Goal: Information Seeking & Learning: Learn about a topic

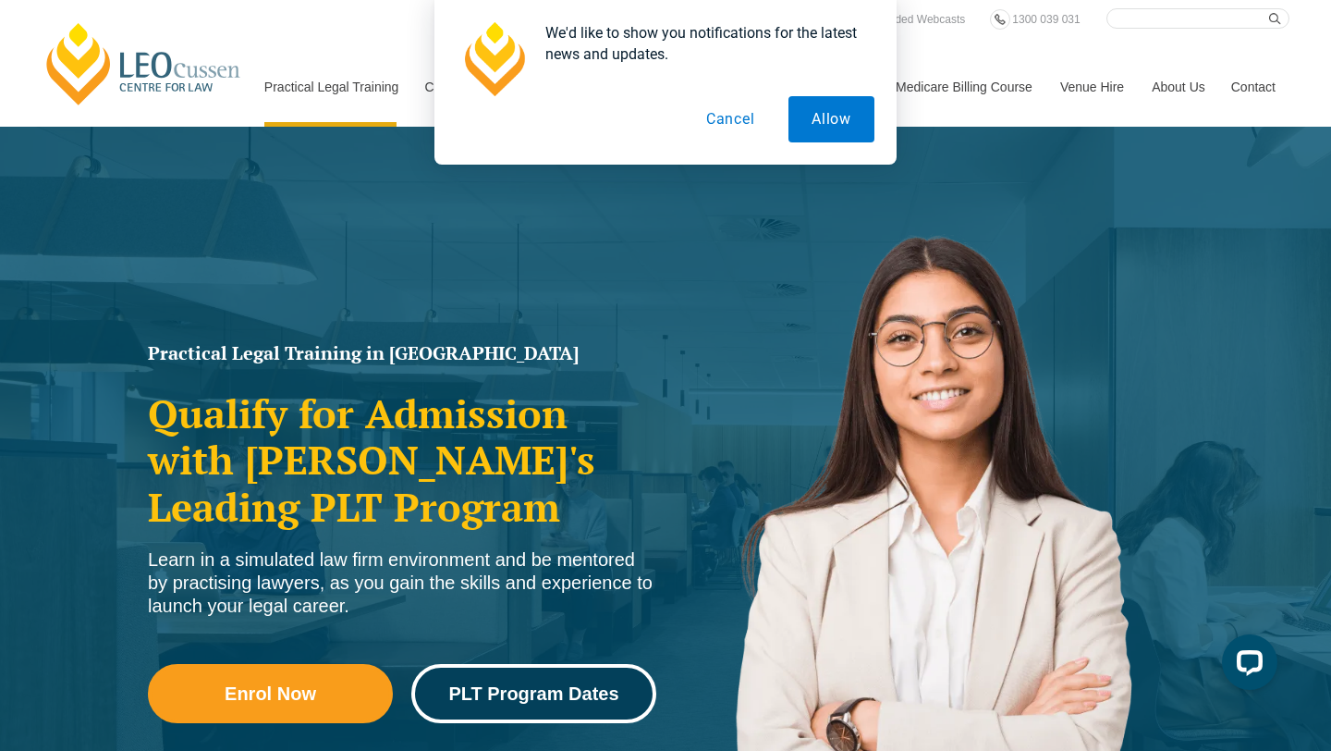
click at [501, 697] on span "PLT Program Dates" at bounding box center [533, 693] width 170 height 18
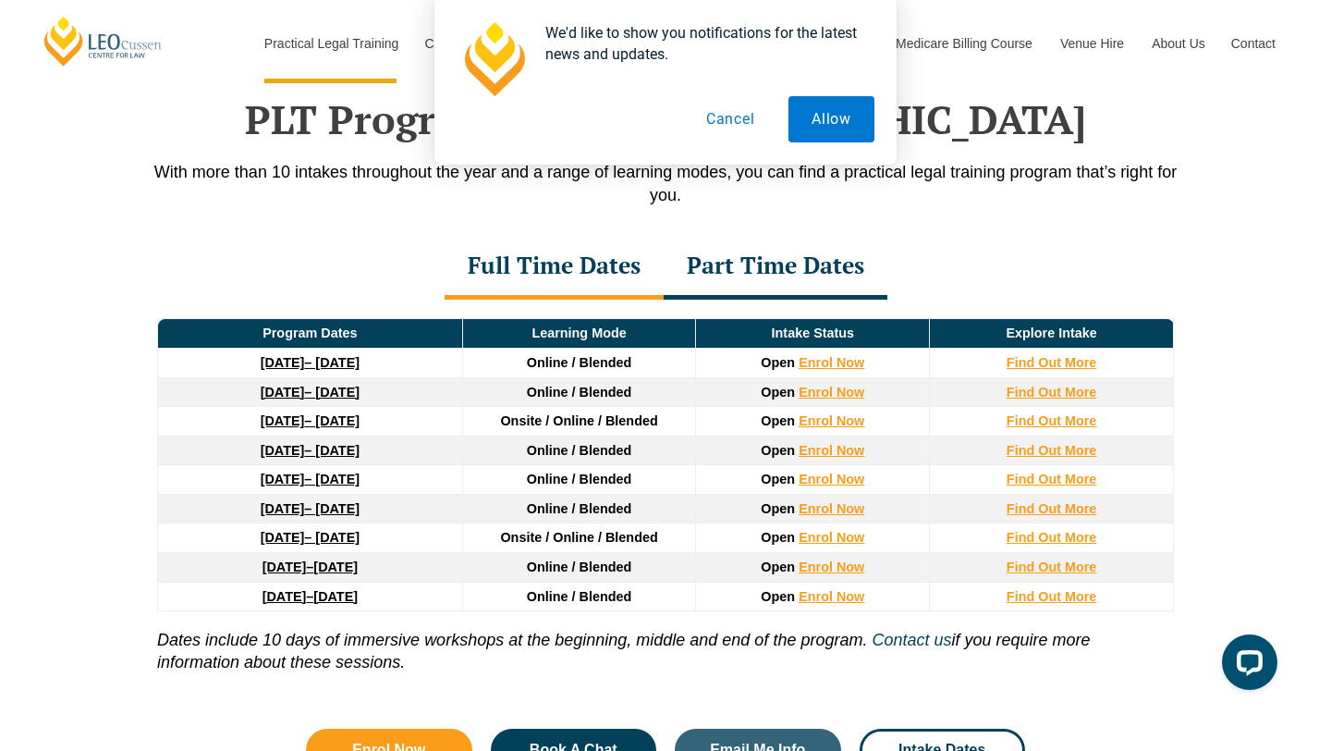
scroll to position [2413, 0]
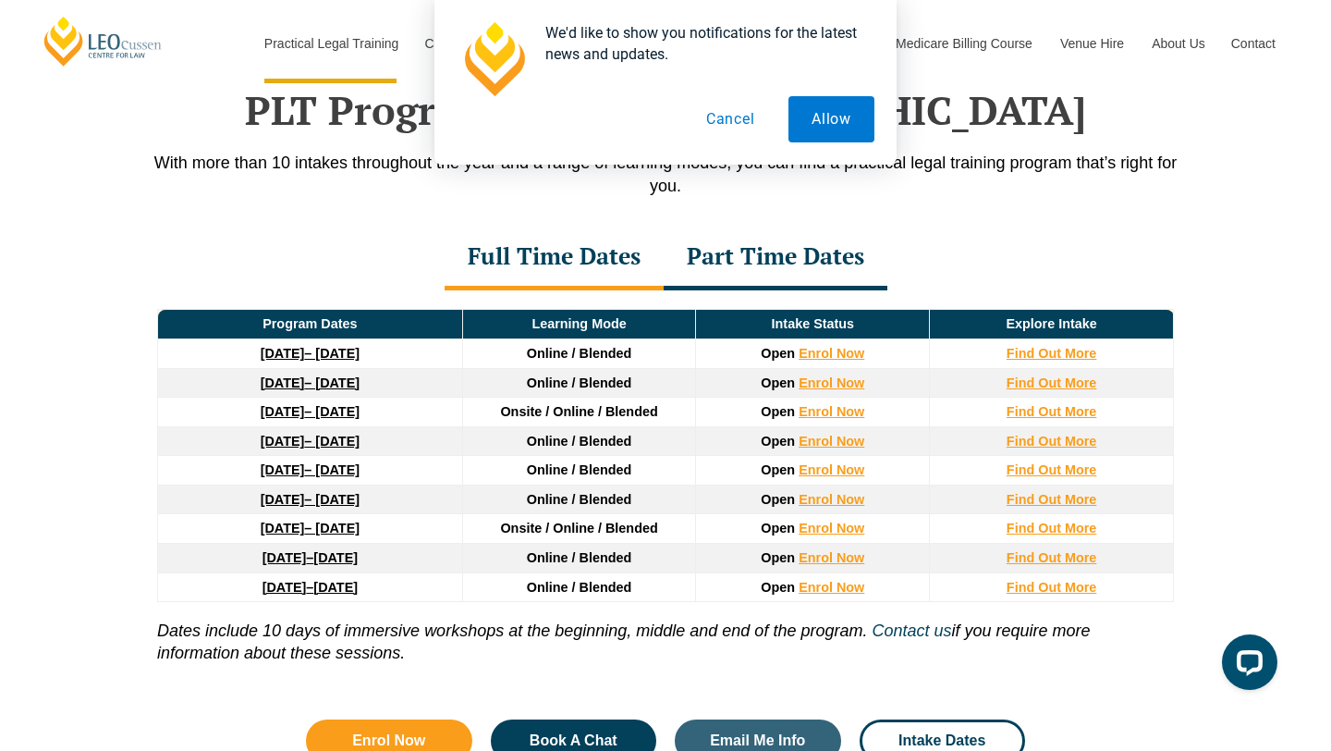
click at [727, 116] on button "Cancel" at bounding box center [730, 119] width 95 height 46
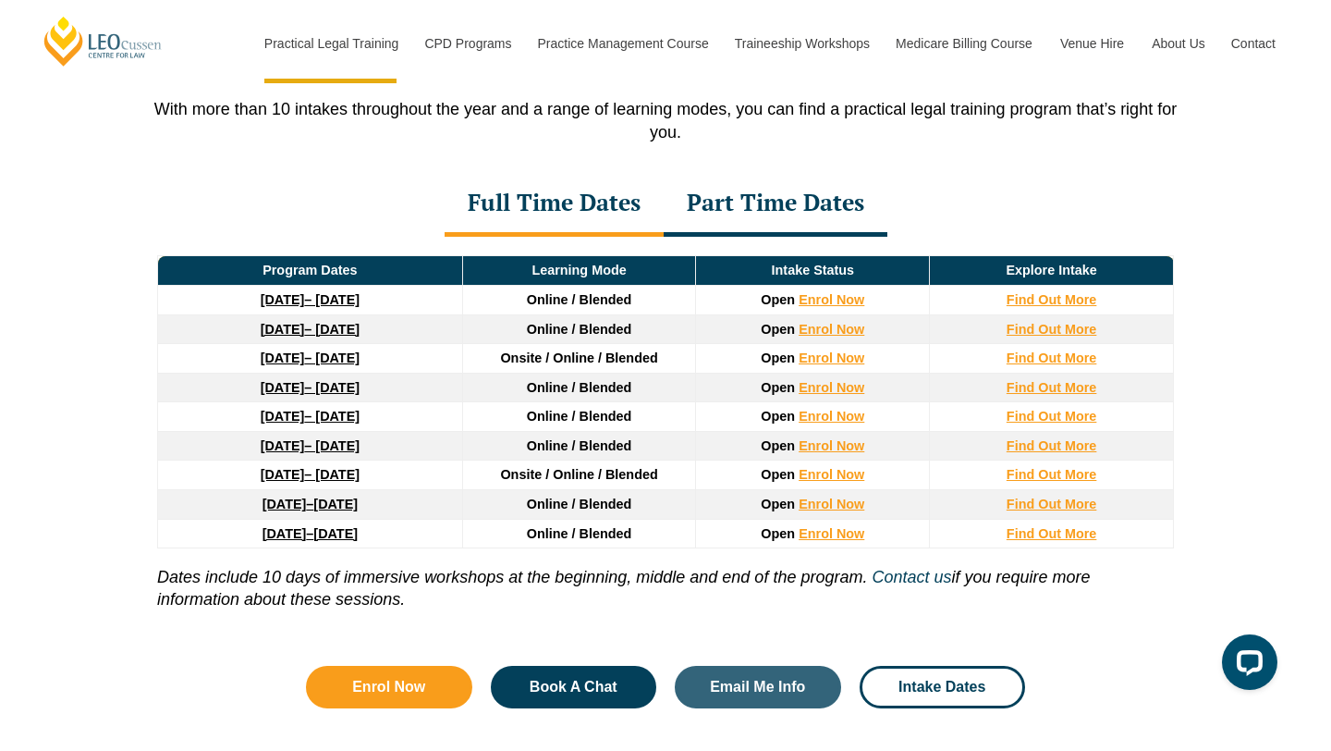
scroll to position [2472, 0]
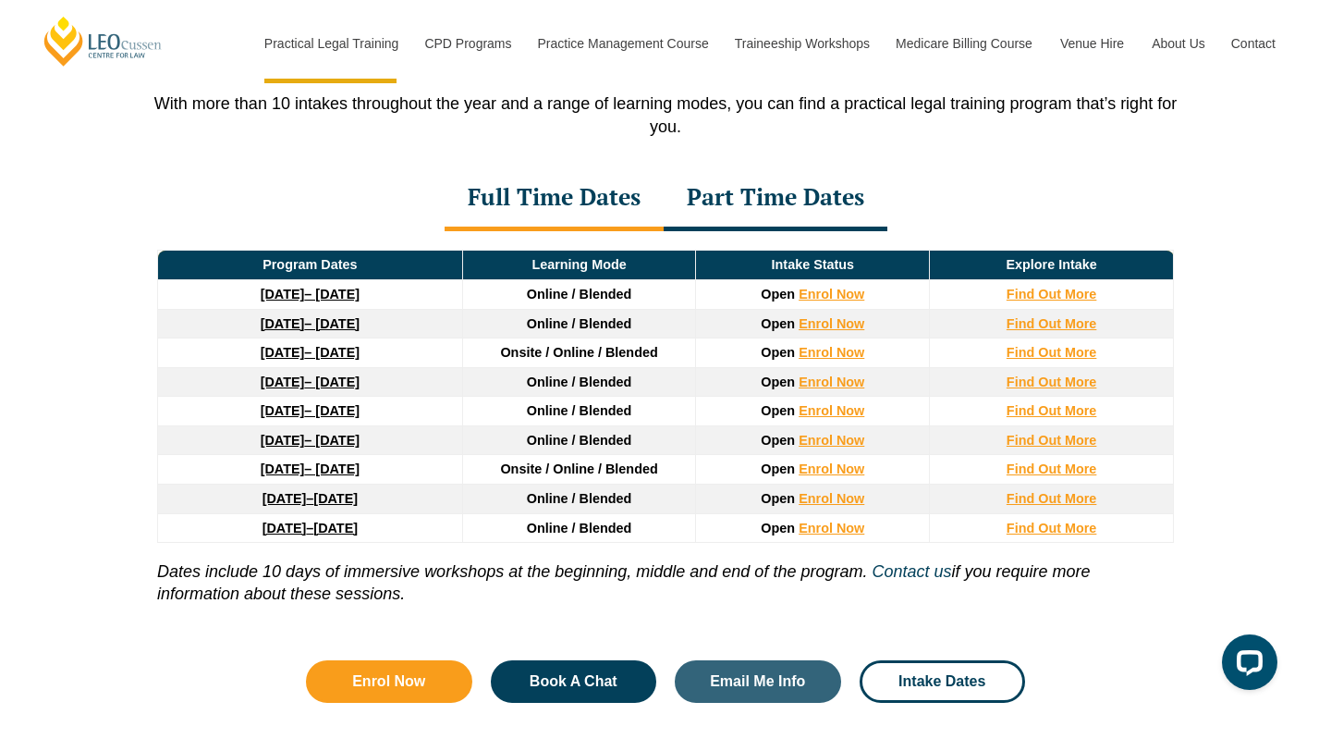
click at [749, 200] on div "Part Time Dates" at bounding box center [776, 198] width 224 height 65
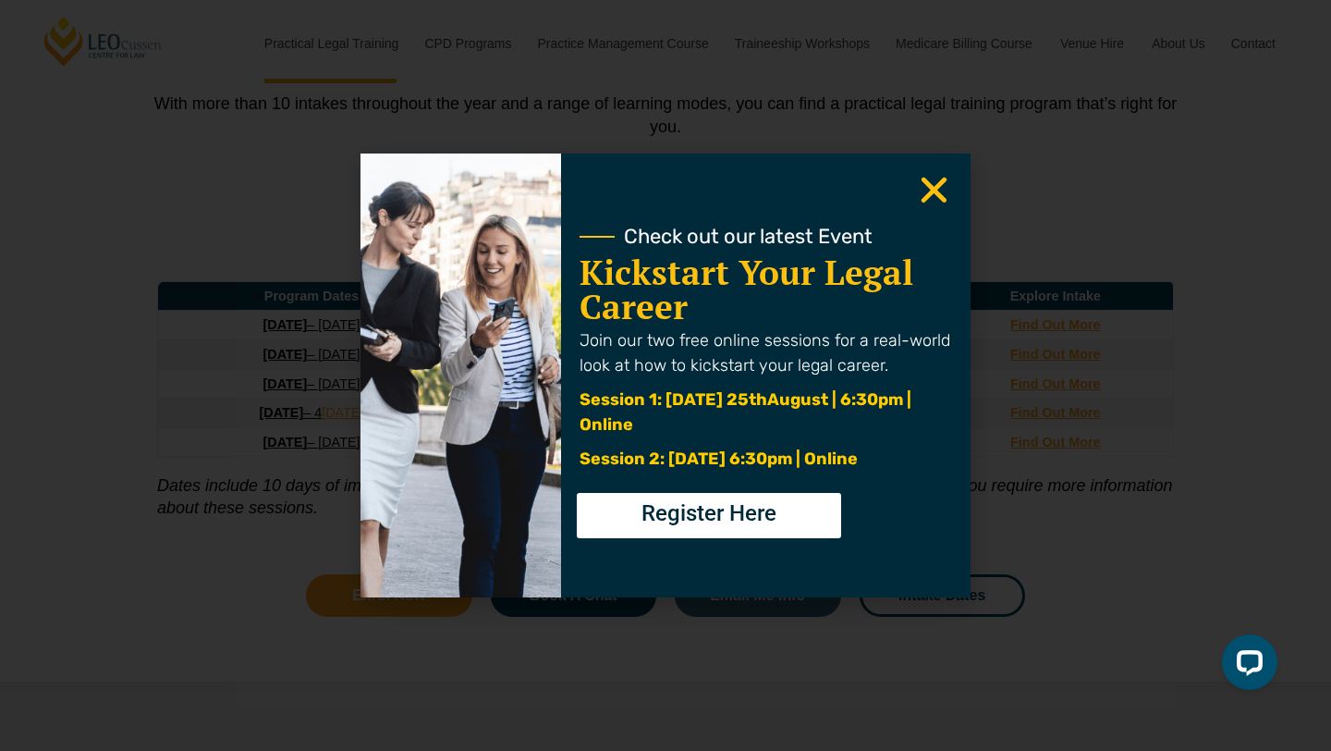
click at [920, 196] on icon "Close" at bounding box center [934, 190] width 36 height 36
click at [935, 190] on use "Close" at bounding box center [935, 190] width 26 height 26
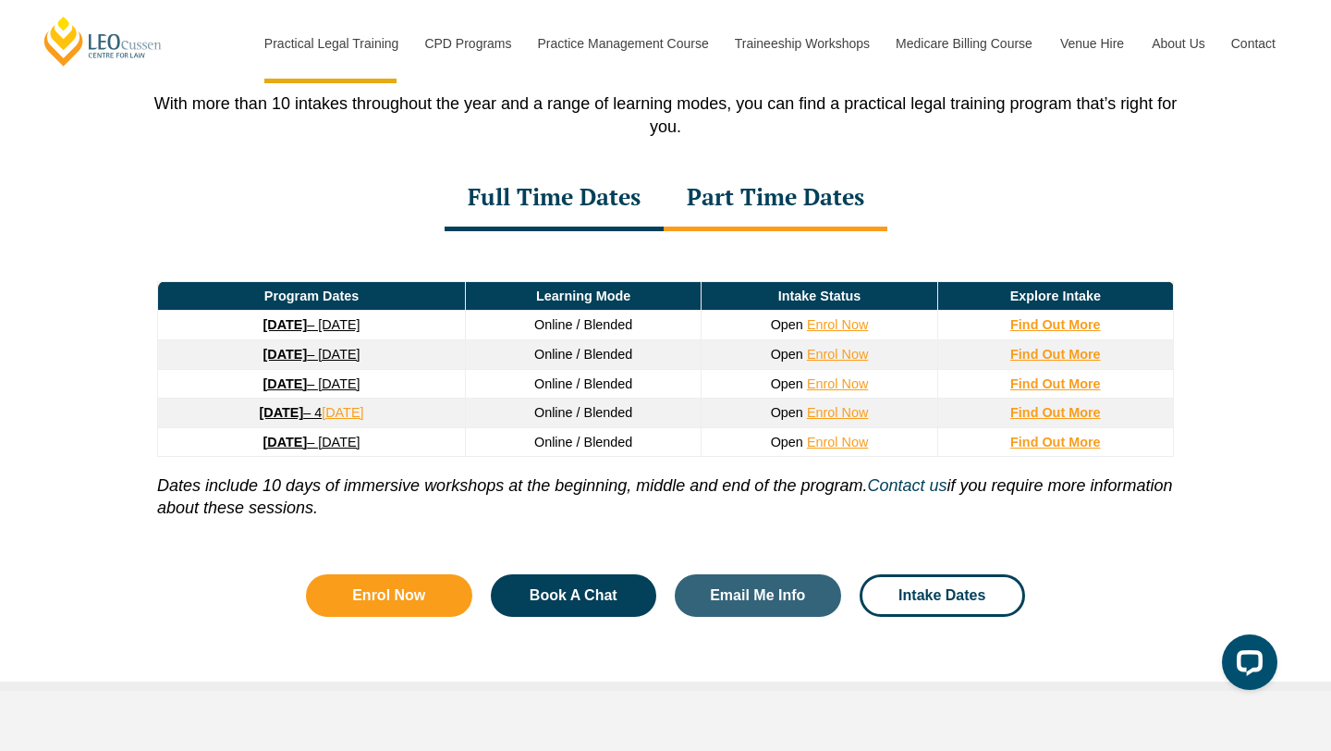
click at [621, 217] on div "Full Time Dates" at bounding box center [554, 198] width 219 height 65
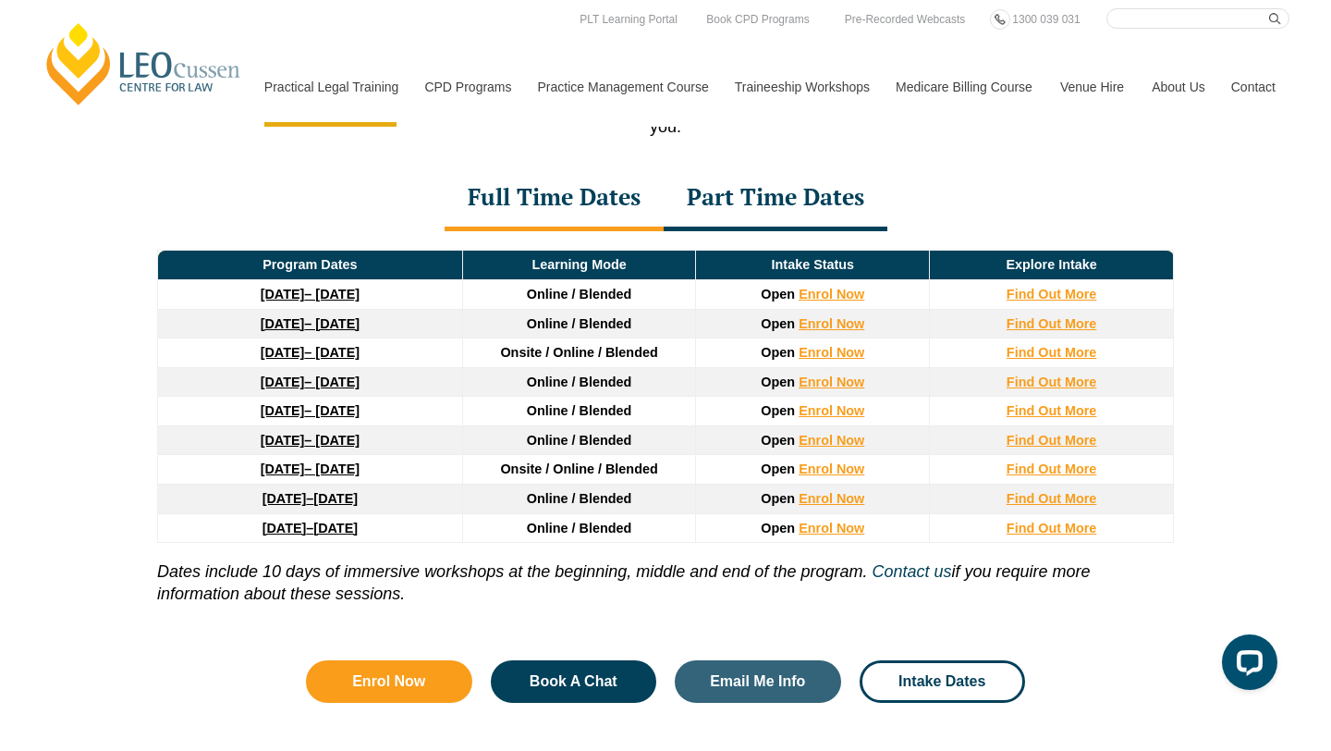
click at [305, 301] on strong "22 September 2025" at bounding box center [283, 294] width 44 height 15
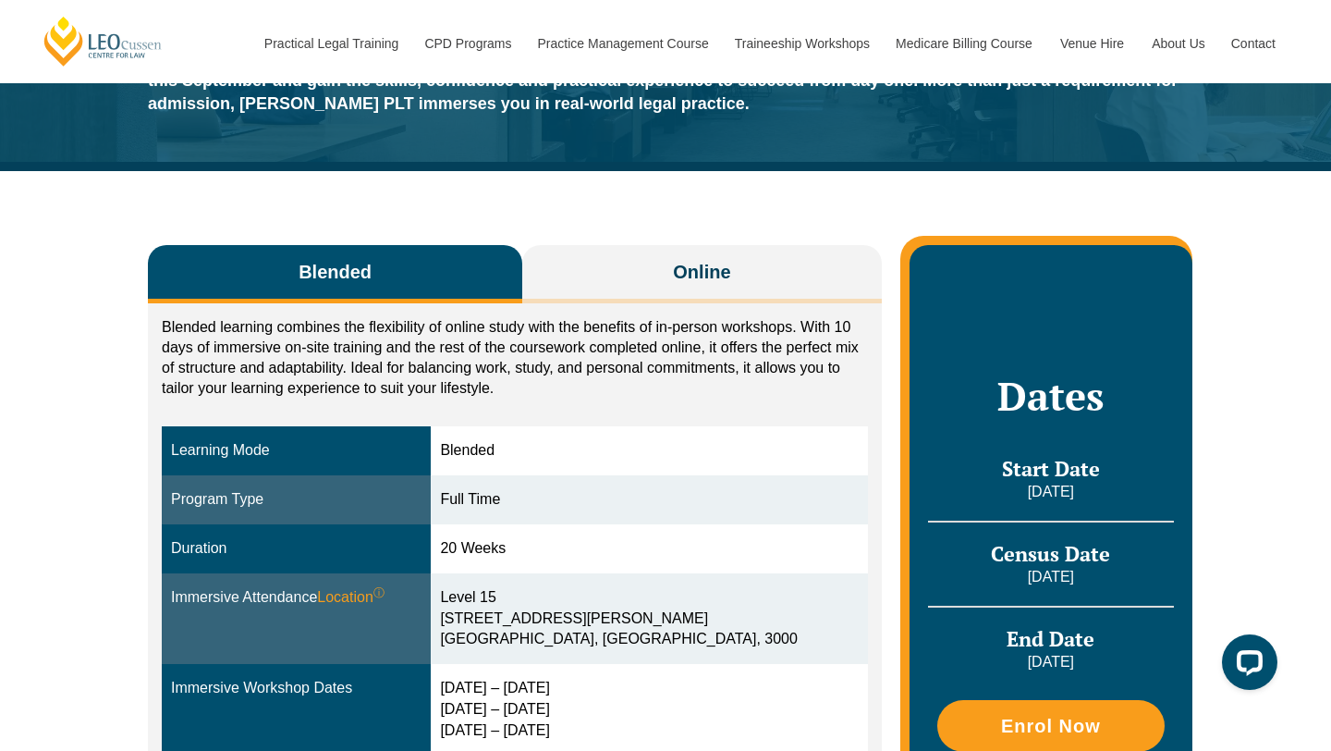
scroll to position [165, 0]
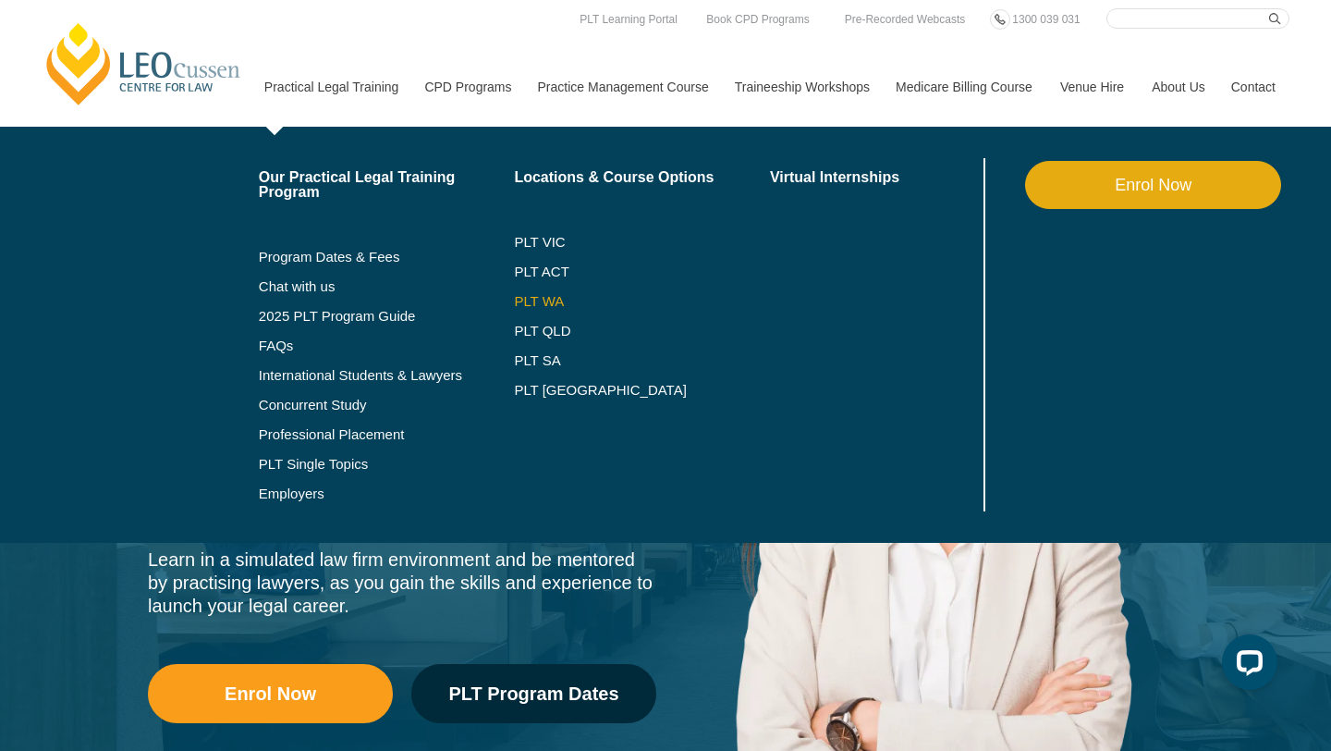
click at [527, 301] on link "PLT WA" at bounding box center [619, 301] width 210 height 15
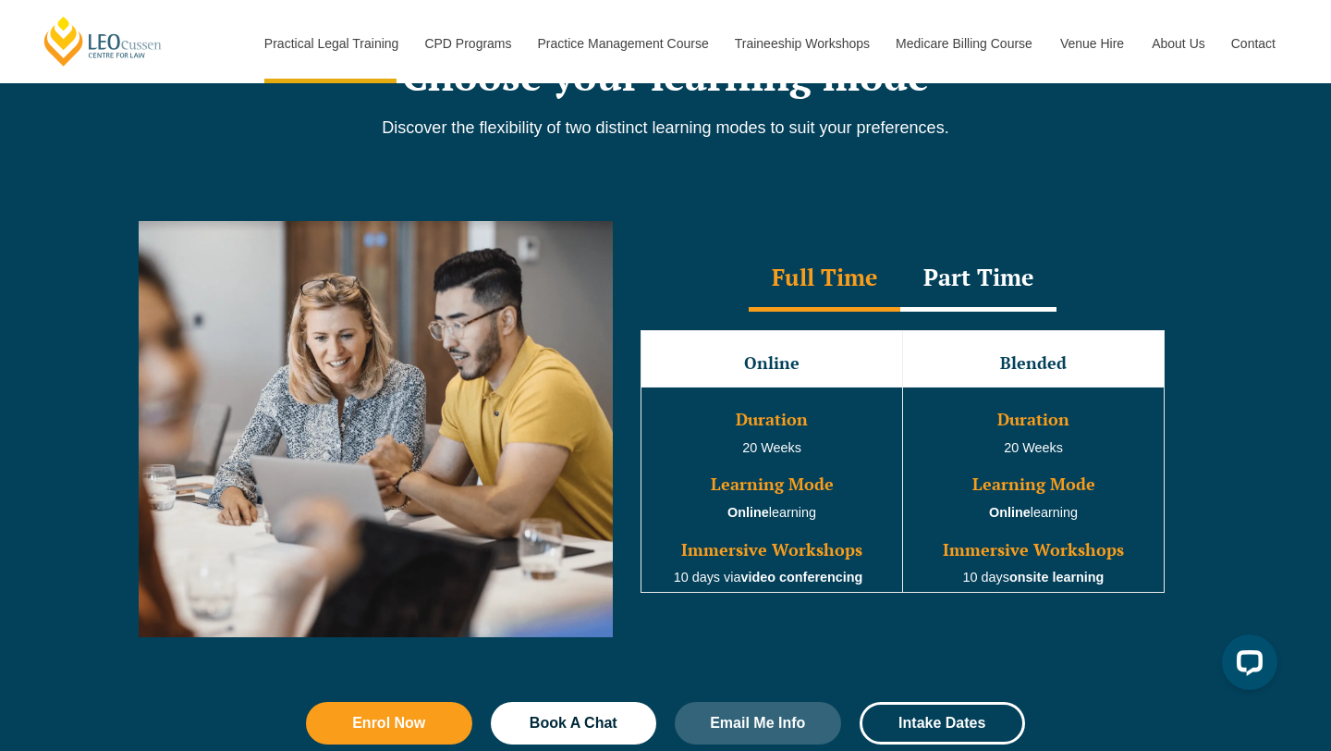
scroll to position [1669, 0]
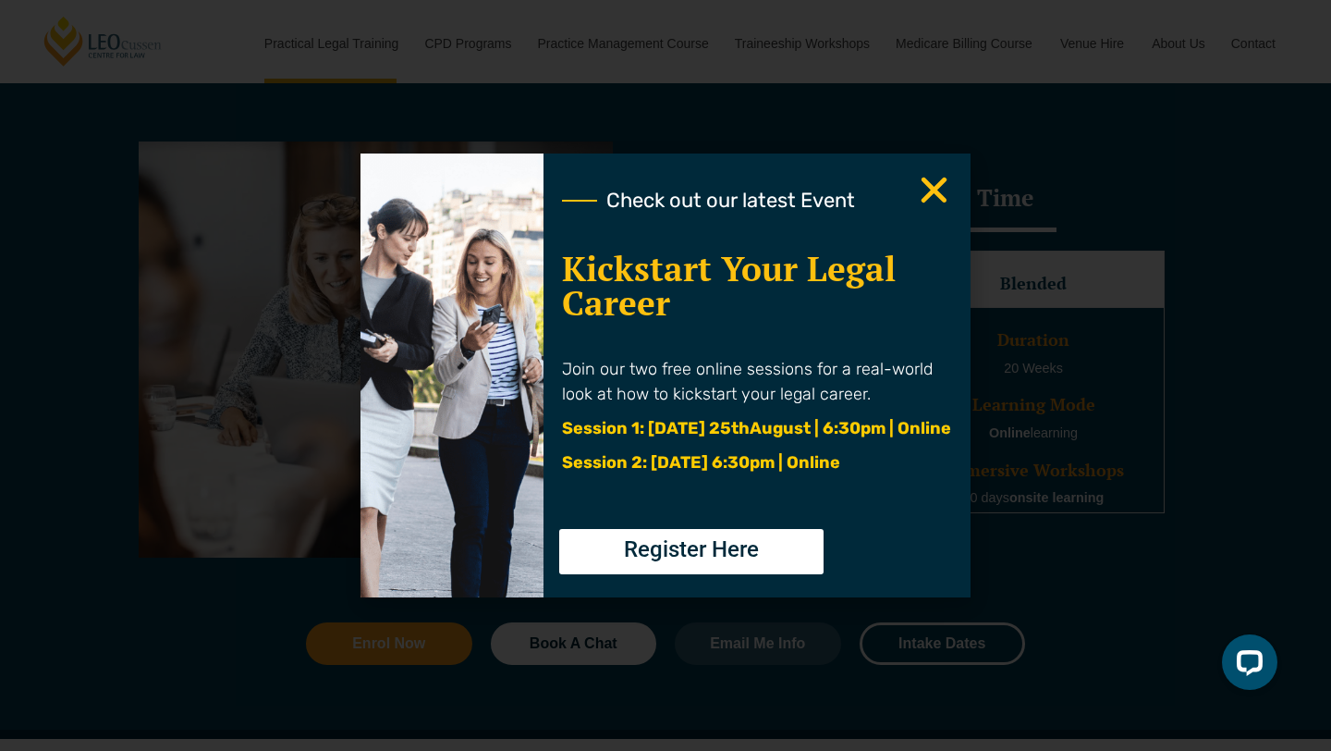
click at [949, 192] on icon "Close" at bounding box center [934, 190] width 36 height 36
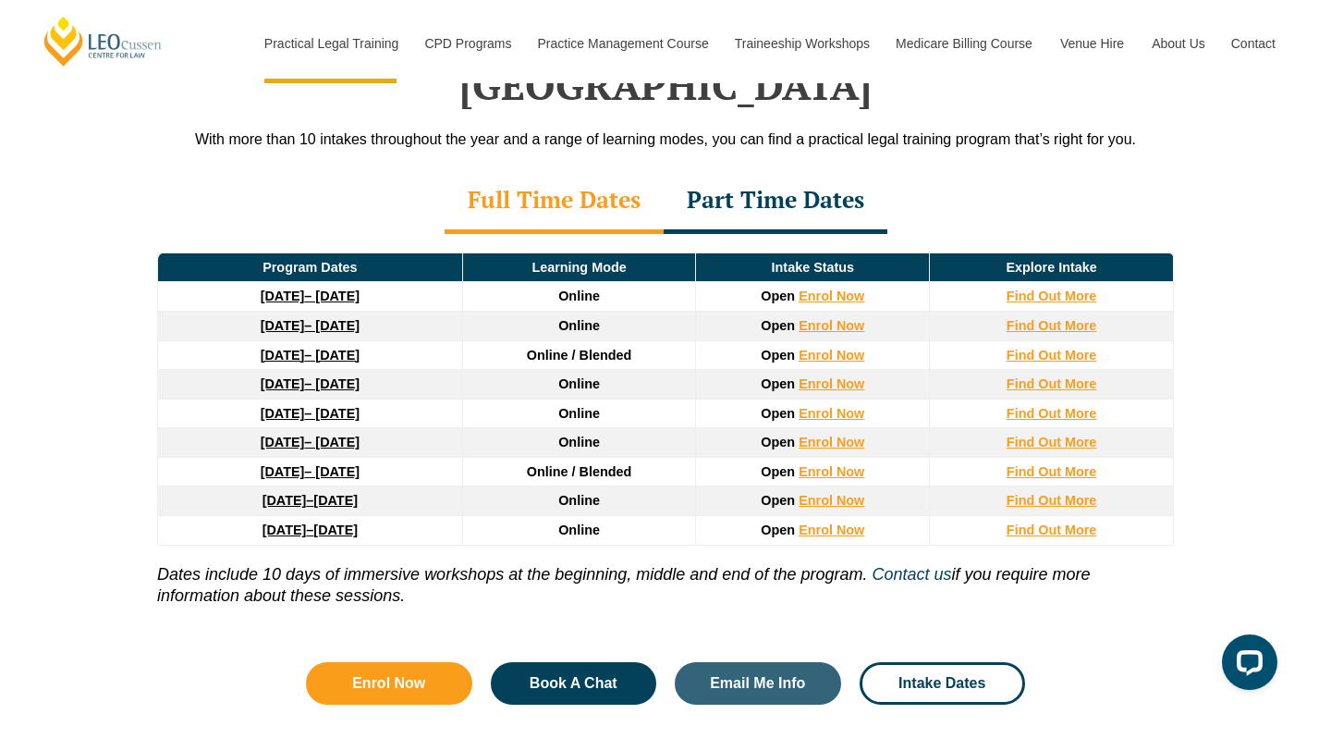
scroll to position [2482, 0]
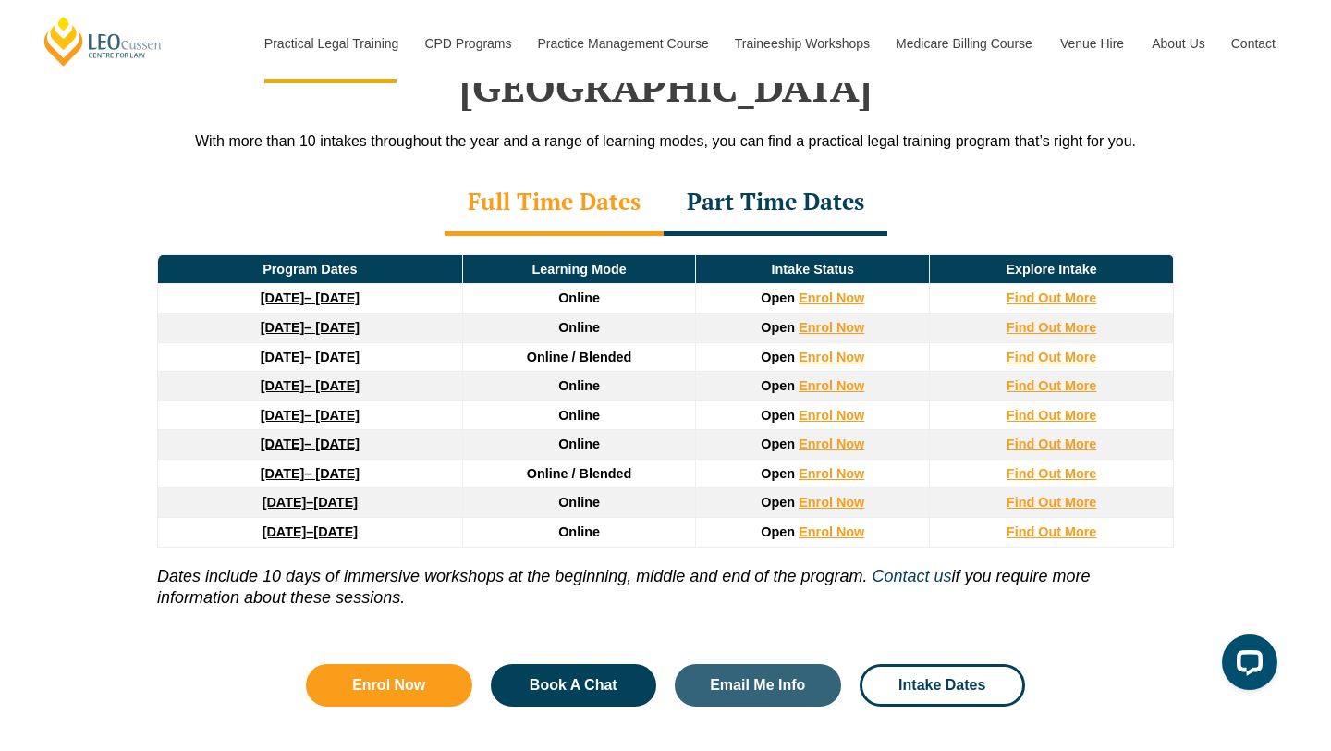
click at [710, 171] on div "Part Time Dates" at bounding box center [776, 203] width 224 height 65
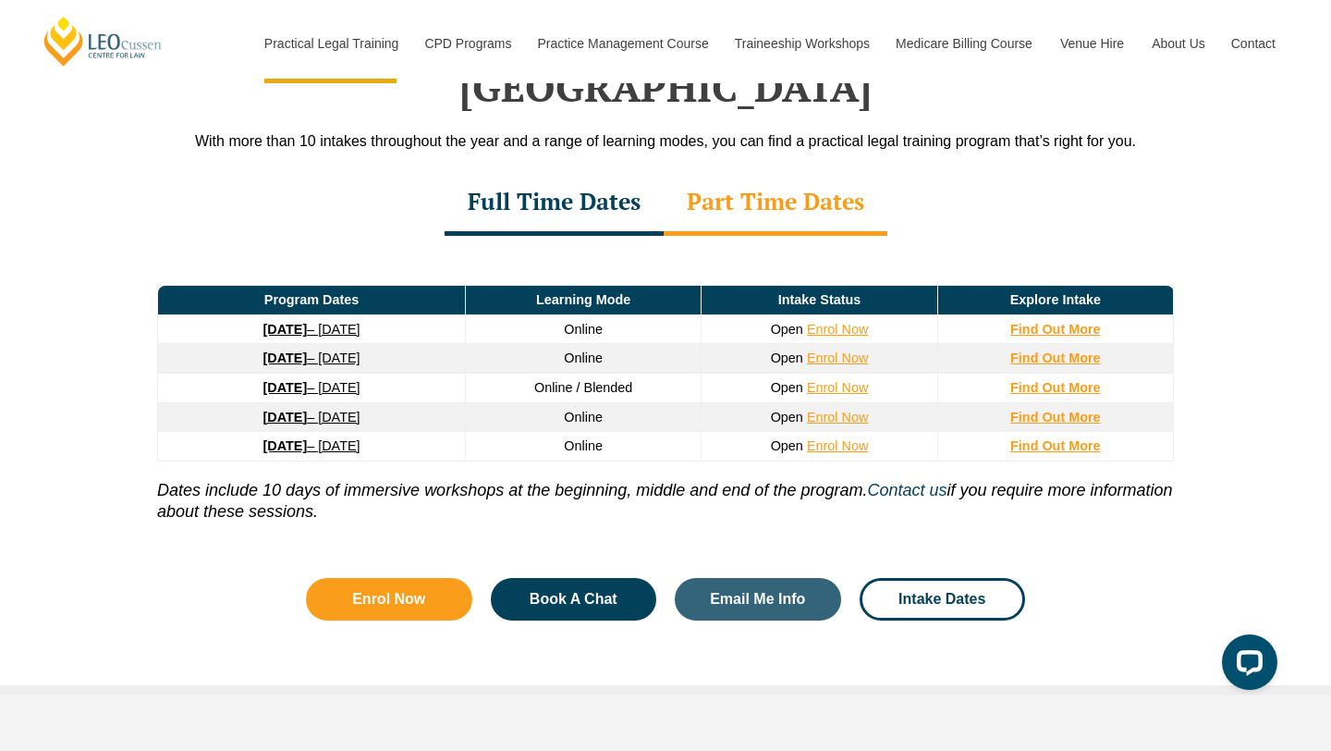
click at [592, 183] on div "Full Time Dates" at bounding box center [554, 203] width 219 height 65
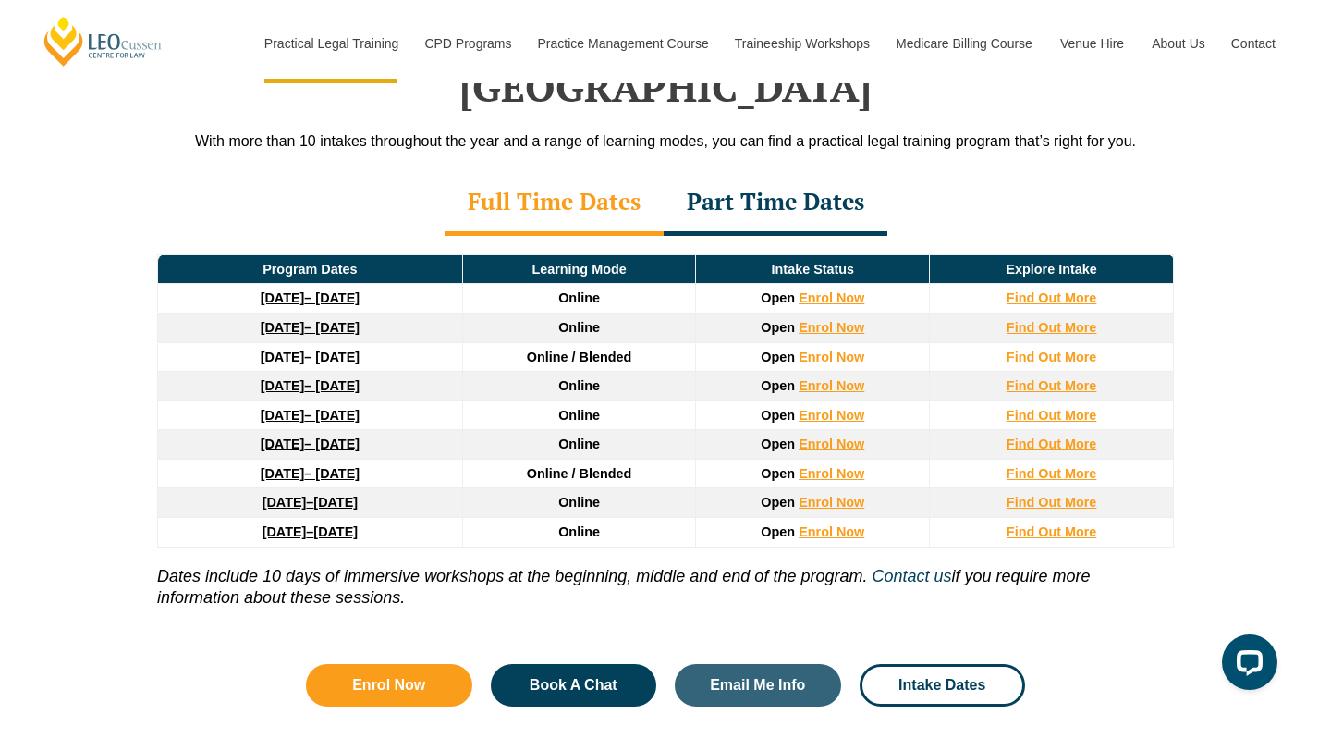
click at [324, 290] on link "22 September 2025 – 20 February 2026" at bounding box center [310, 297] width 99 height 15
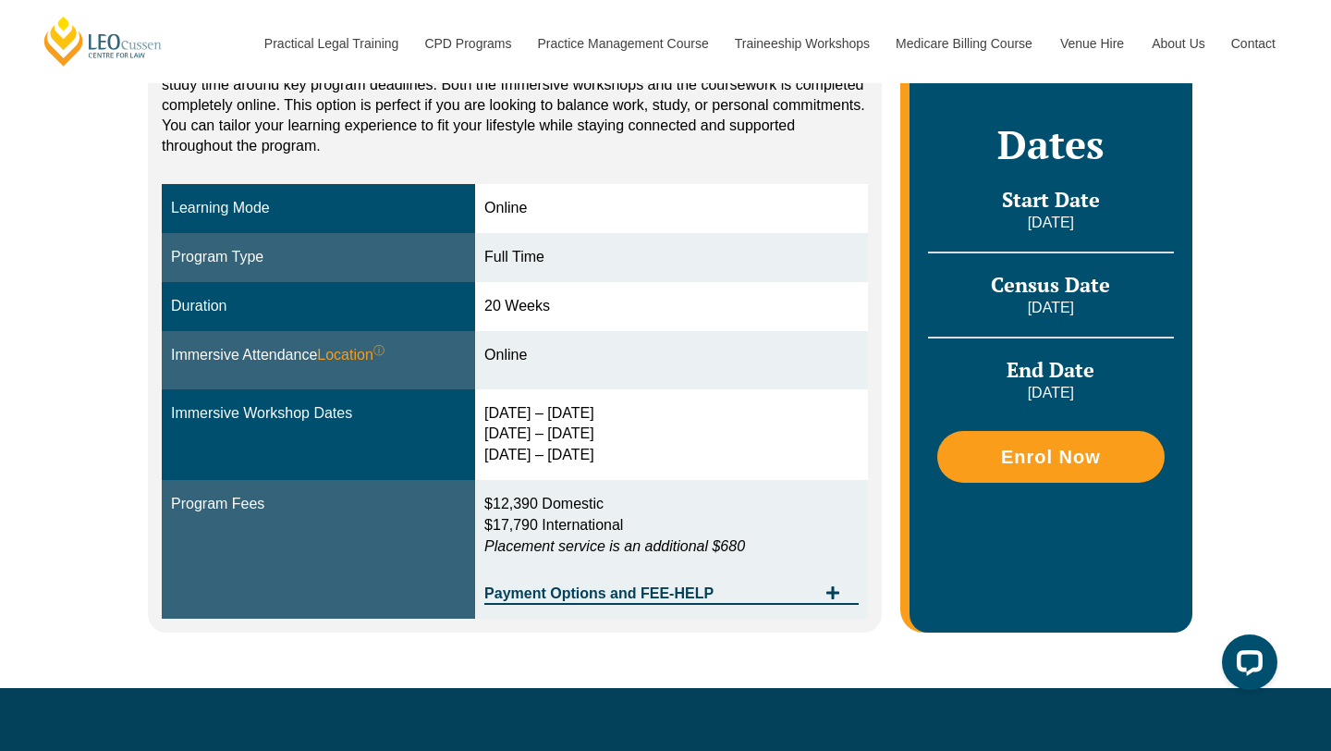
scroll to position [424, 0]
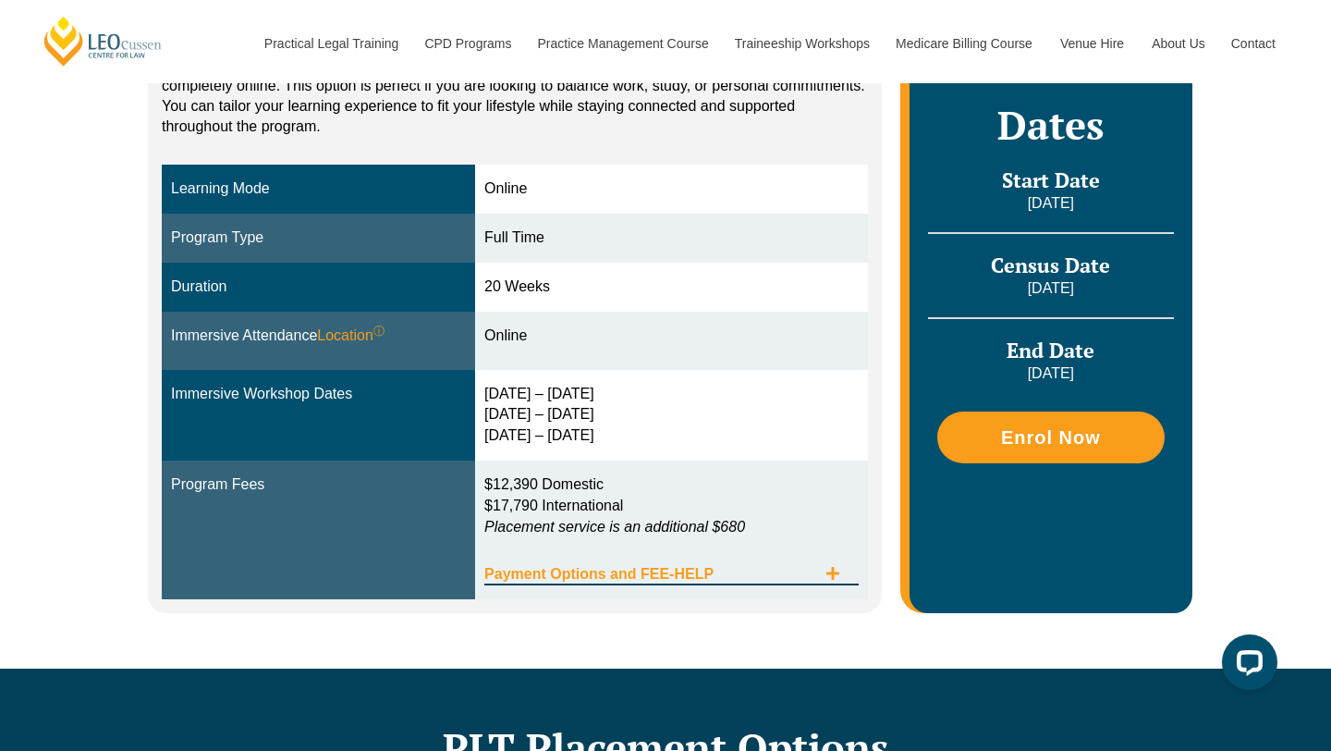
click at [574, 569] on span "Payment Options and FEE-HELP" at bounding box center [650, 574] width 332 height 15
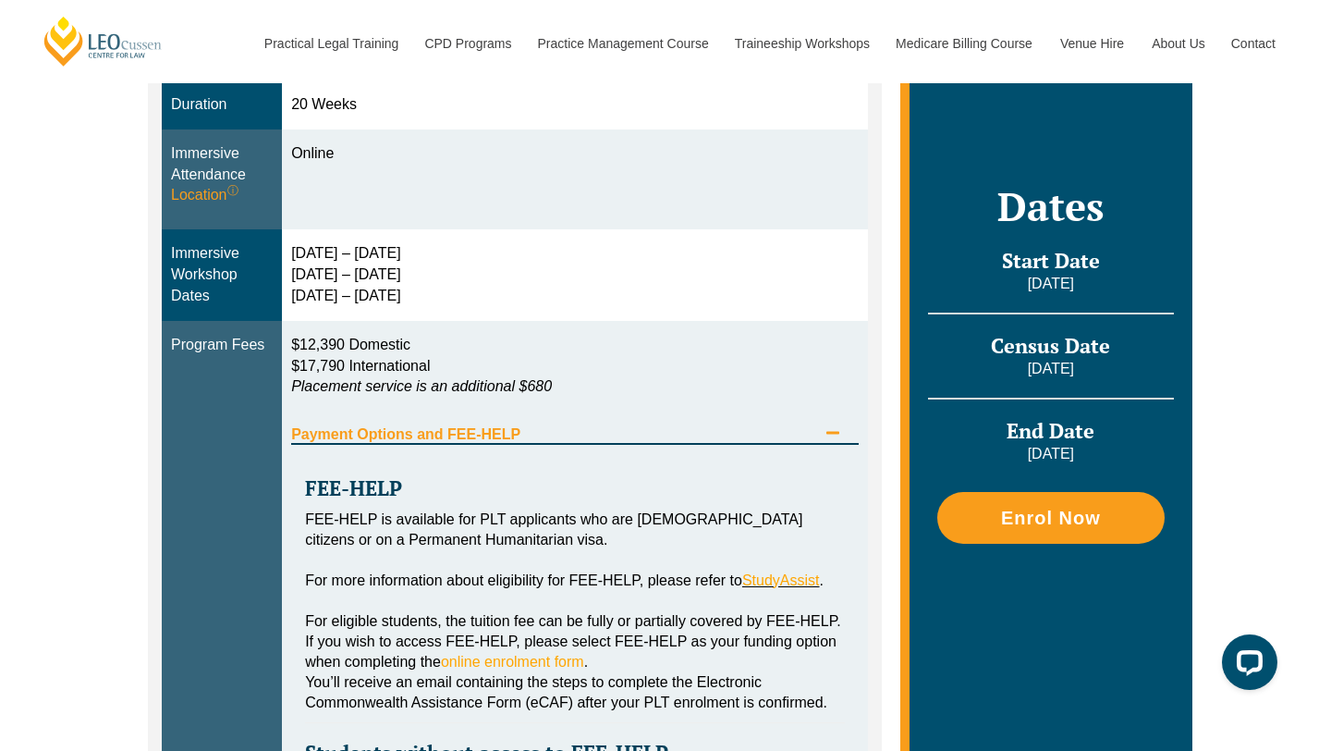
scroll to position [611, 0]
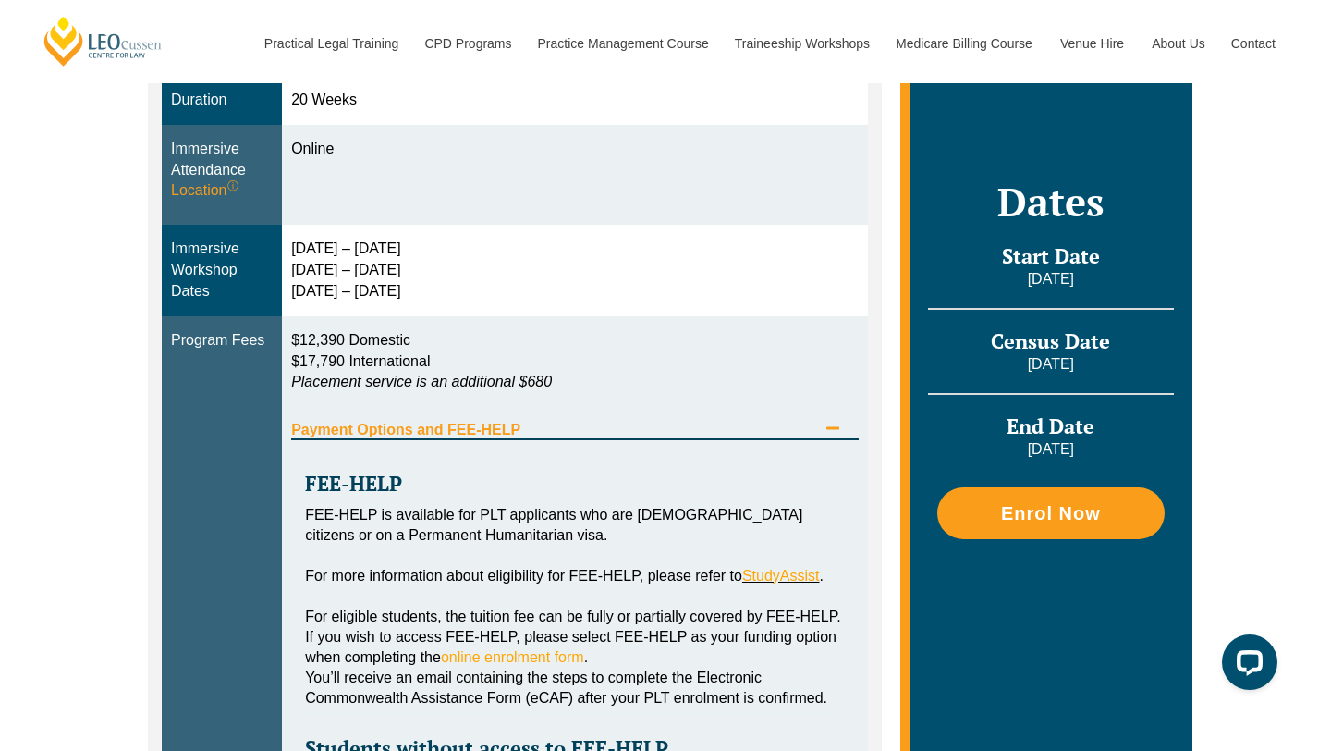
click at [553, 556] on div "Tabs. Open items with Enter or Space, close with Escape and navigate using the …" at bounding box center [575, 555] width 540 height 20
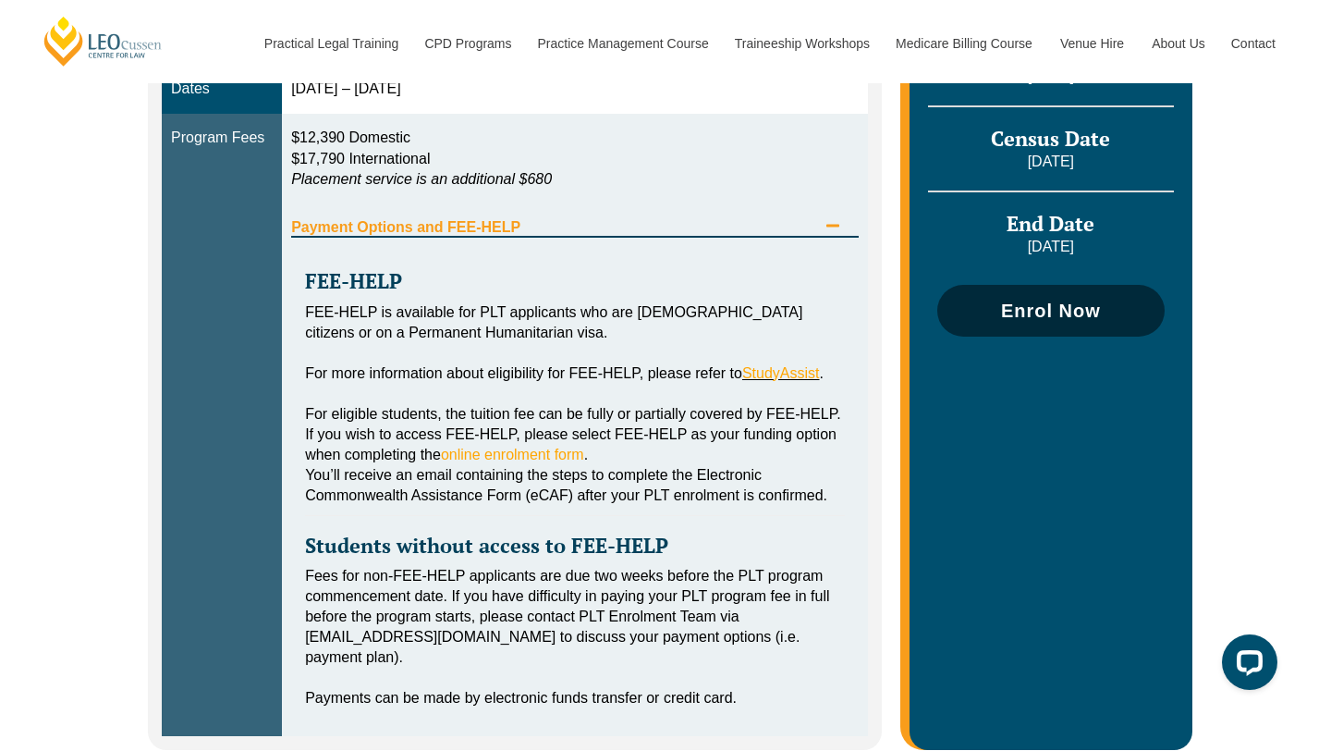
scroll to position [802, 0]
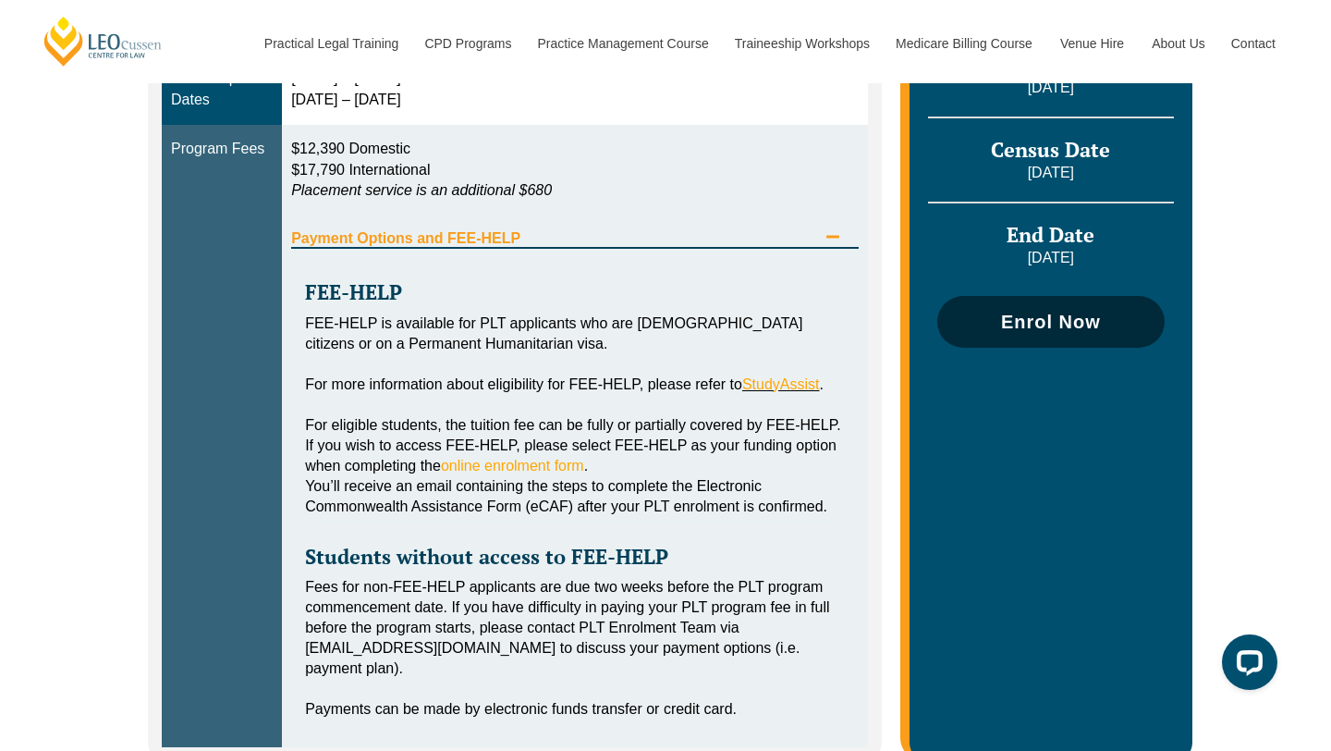
click at [1070, 327] on span "Enrol Now" at bounding box center [1051, 321] width 100 height 18
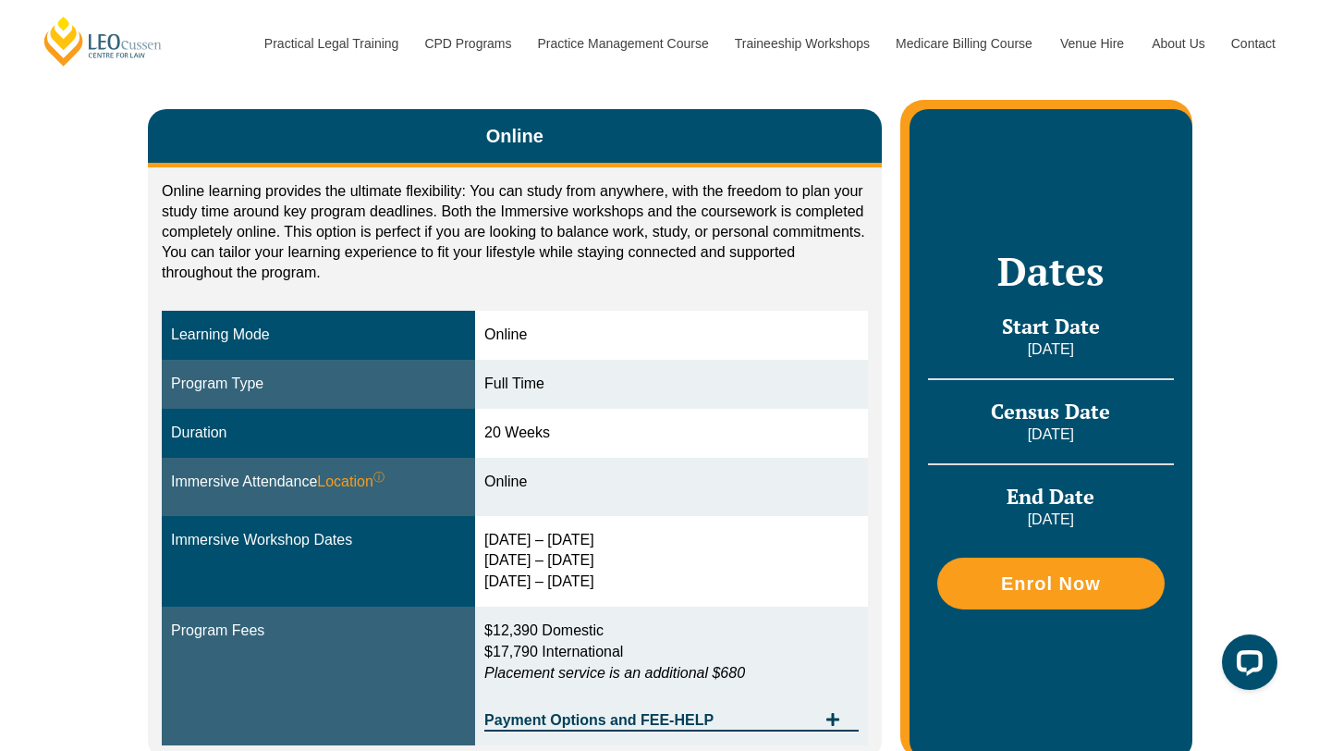
scroll to position [420, 0]
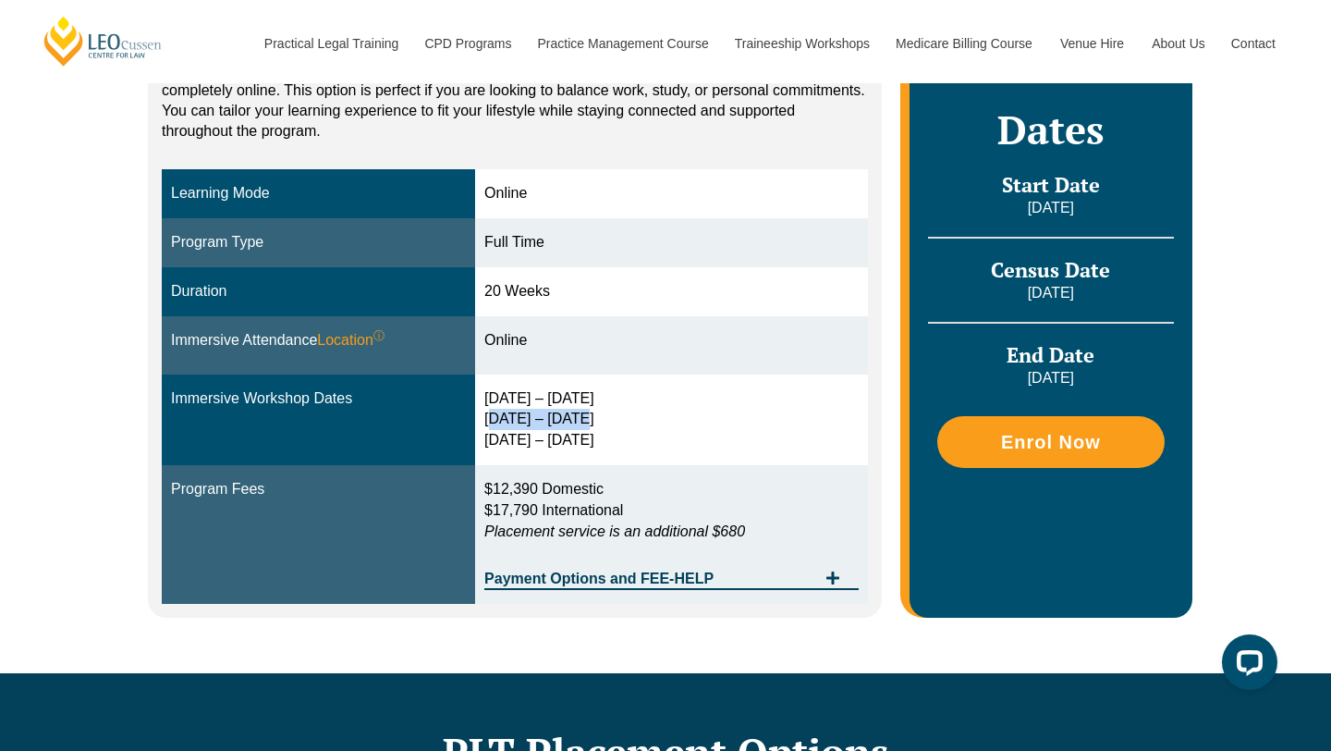
drag, startPoint x: 492, startPoint y: 419, endPoint x: 670, endPoint y: 412, distance: 178.5
click at [610, 414] on div "[DATE] – [DATE] [DATE] – [DATE] [DATE] – [DATE]" at bounding box center [671, 420] width 374 height 64
click at [683, 412] on div "[DATE] – [DATE] [DATE] – [DATE] [DATE] – [DATE]" at bounding box center [671, 420] width 374 height 64
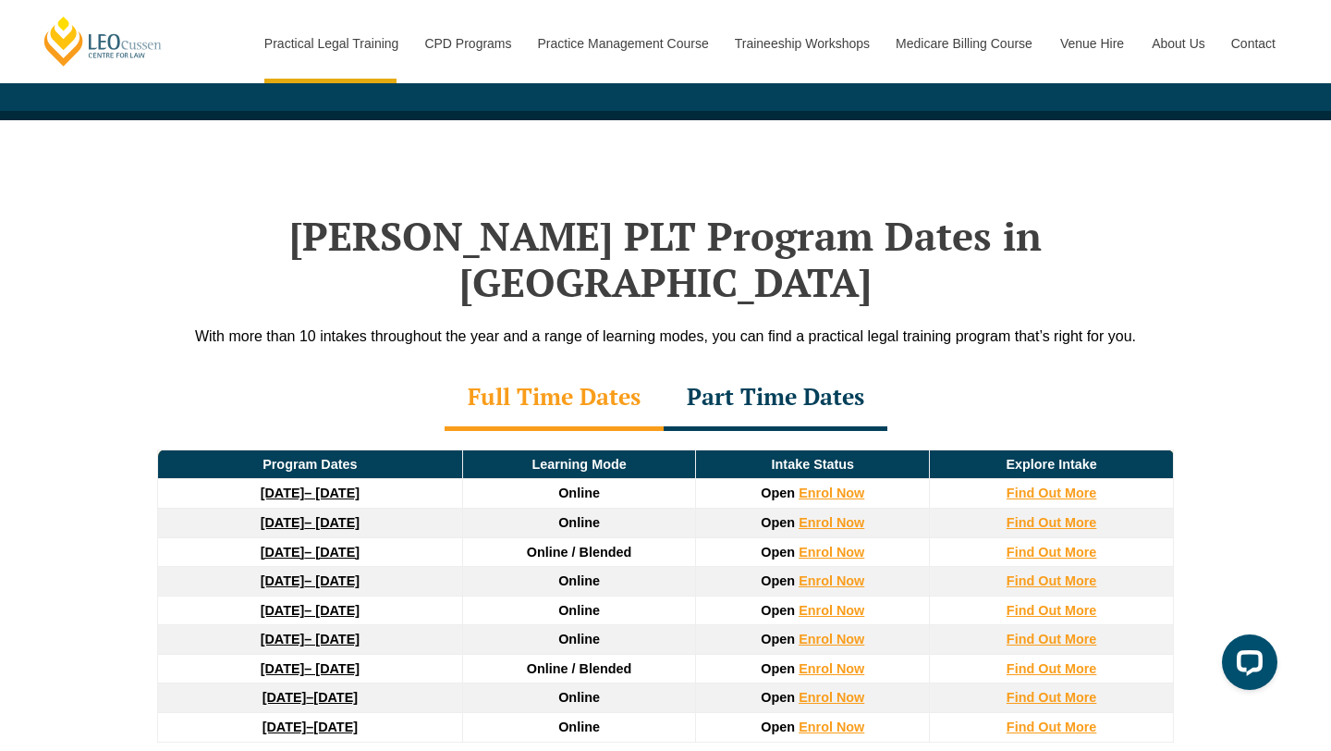
scroll to position [2342, 0]
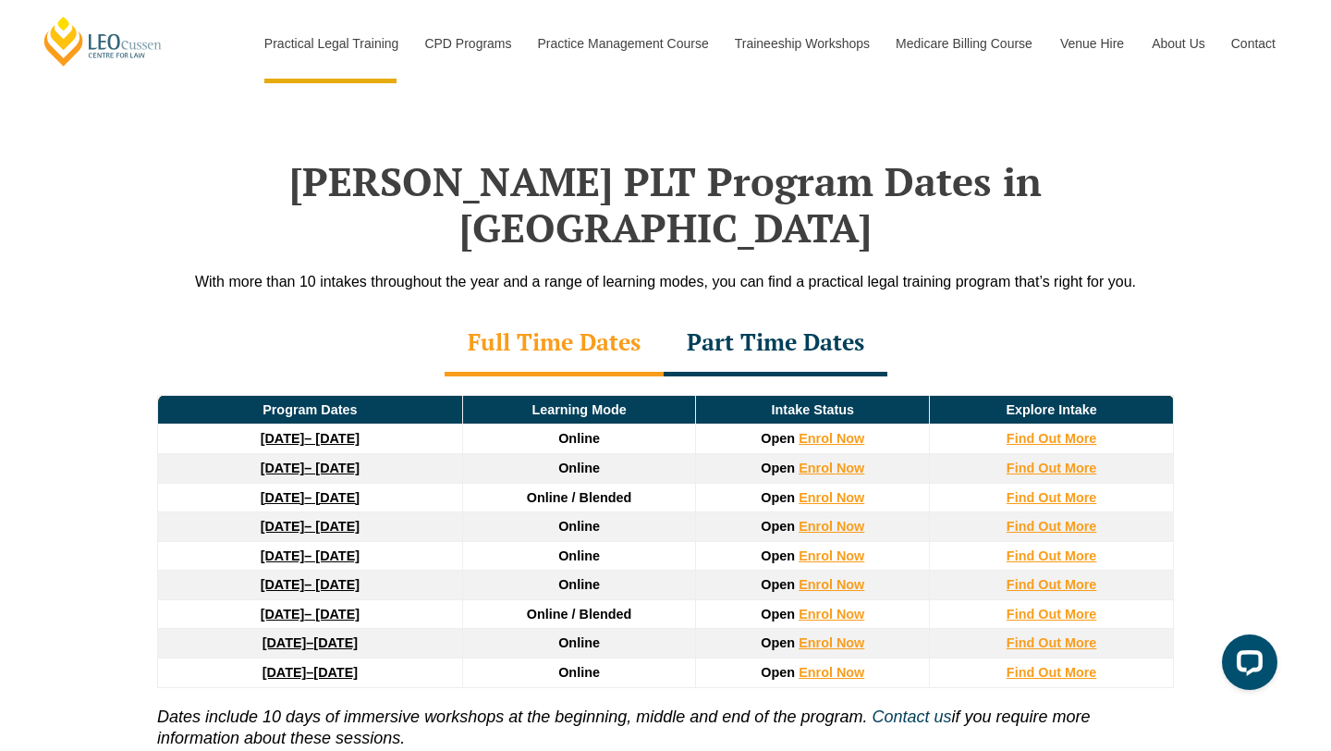
click at [360, 460] on link "8 December 2025 – 8 May 2026" at bounding box center [310, 467] width 99 height 15
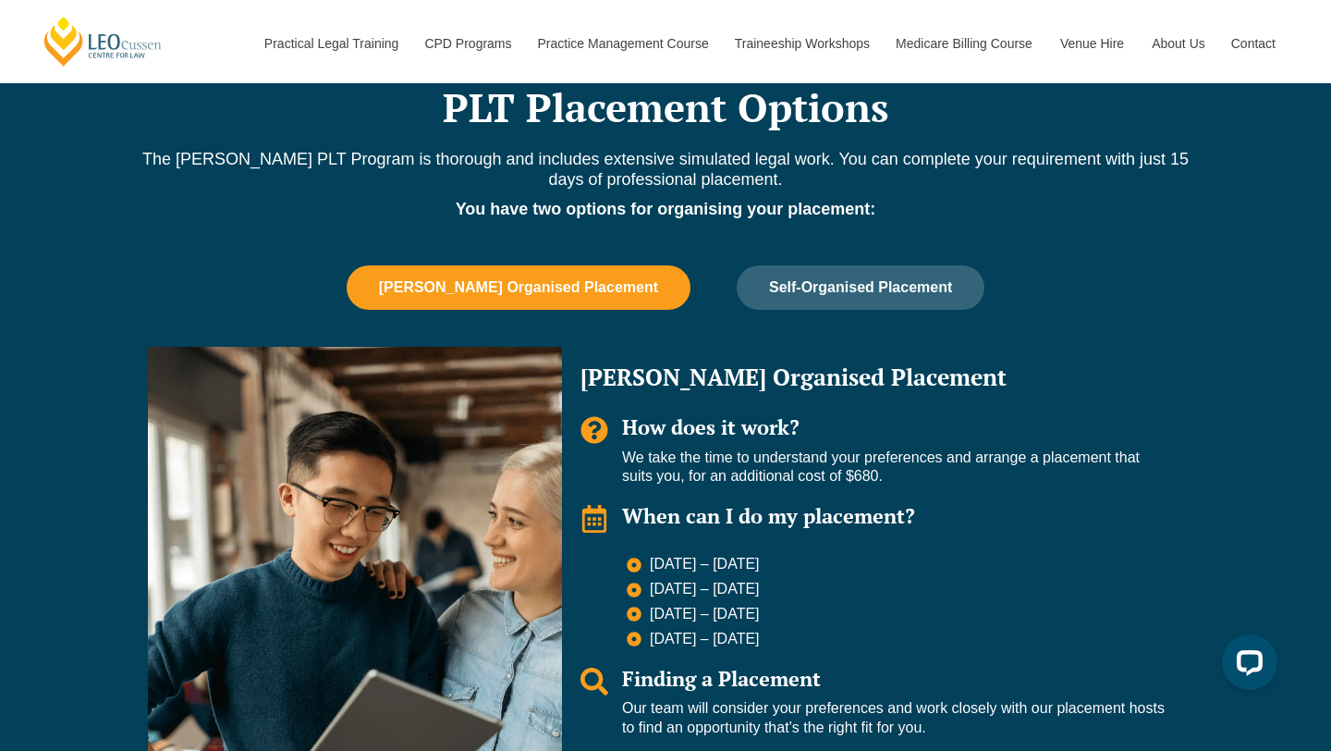
scroll to position [1063, 0]
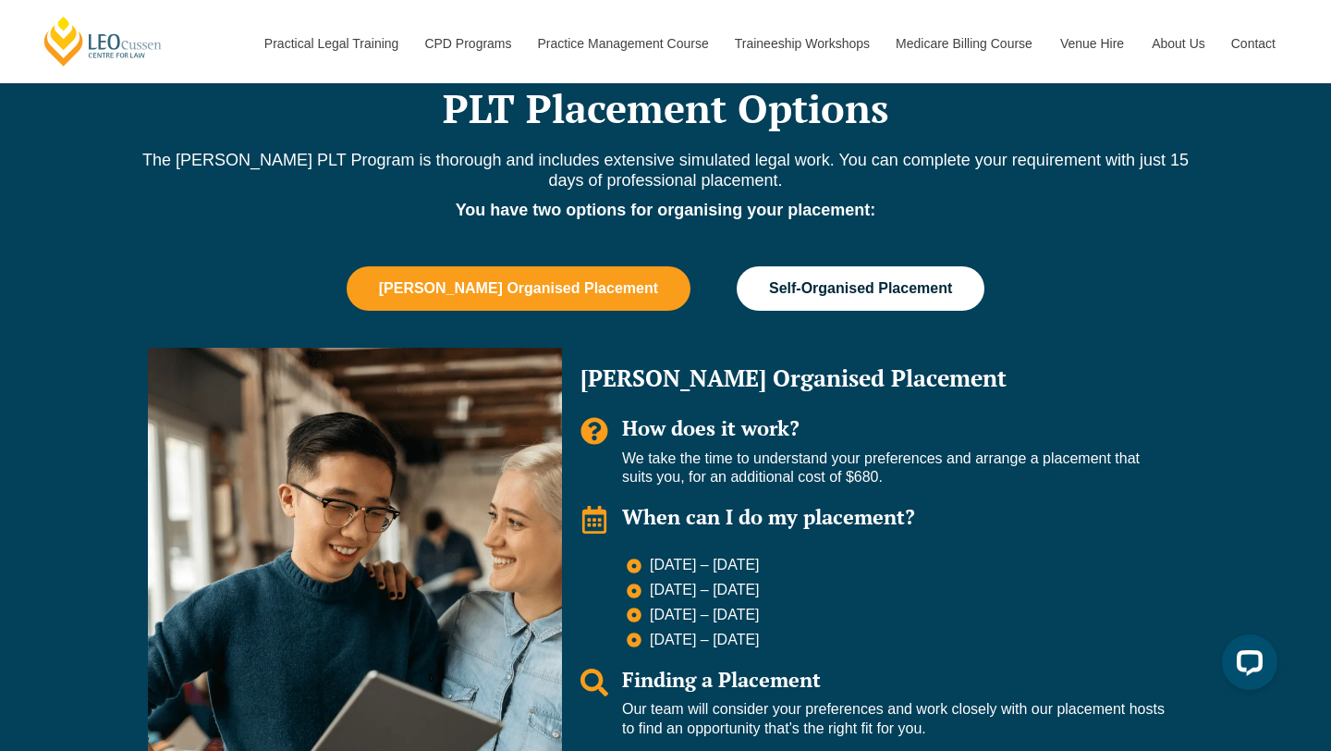
click at [879, 289] on span "Self-Organised Placement" at bounding box center [860, 288] width 183 height 17
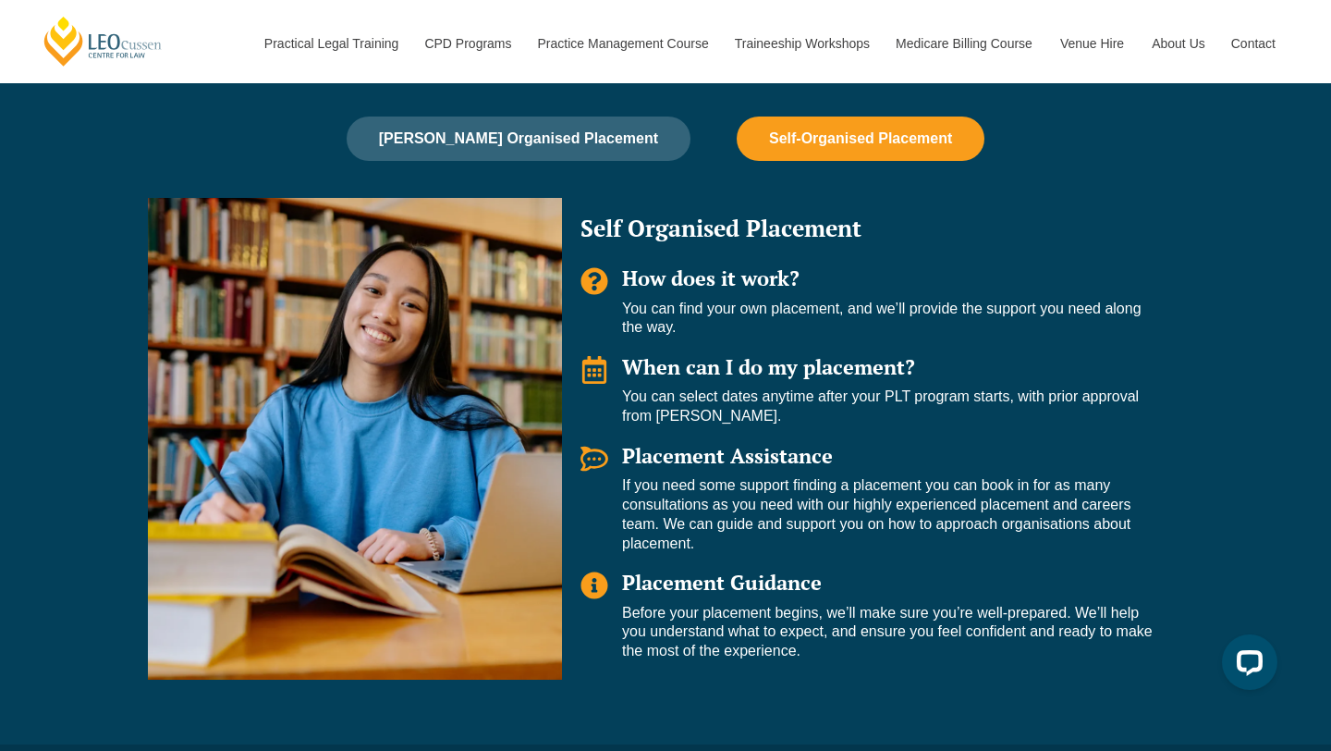
scroll to position [1206, 0]
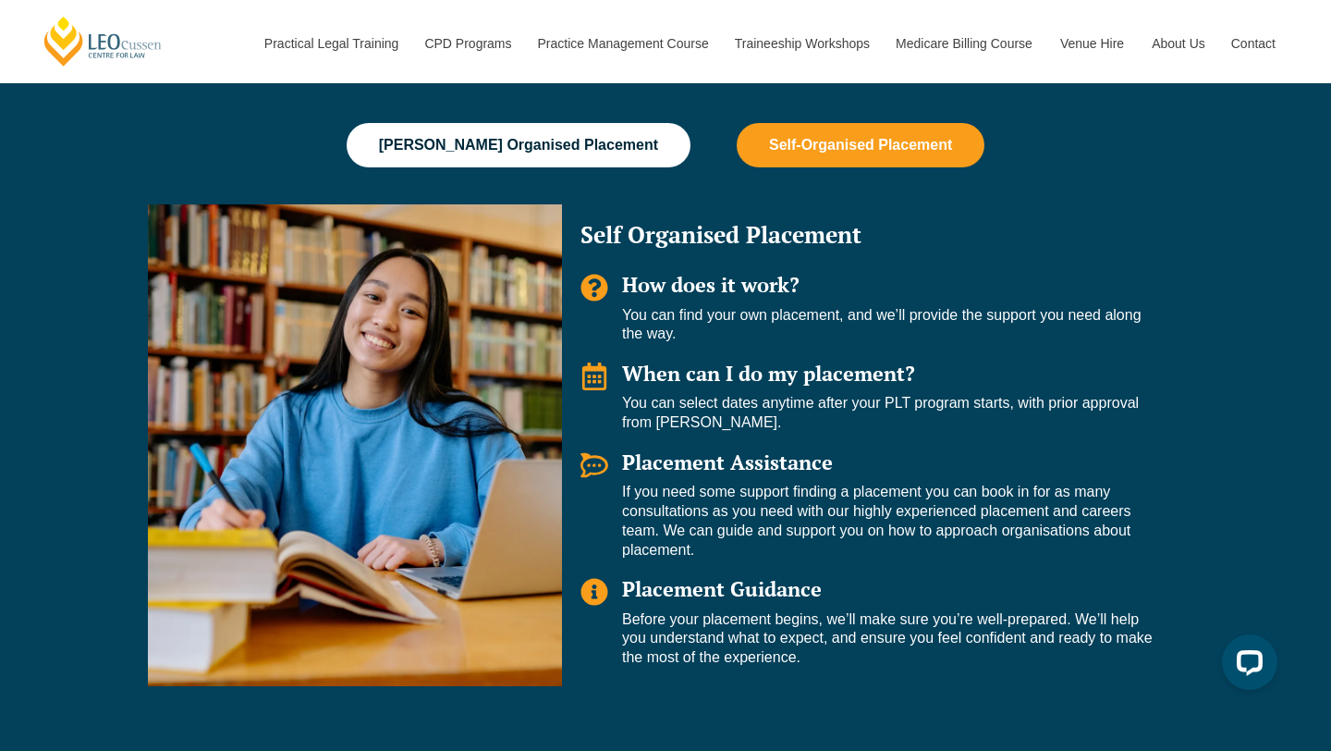
click at [594, 142] on span "[PERSON_NAME] Organised Placement" at bounding box center [518, 145] width 279 height 17
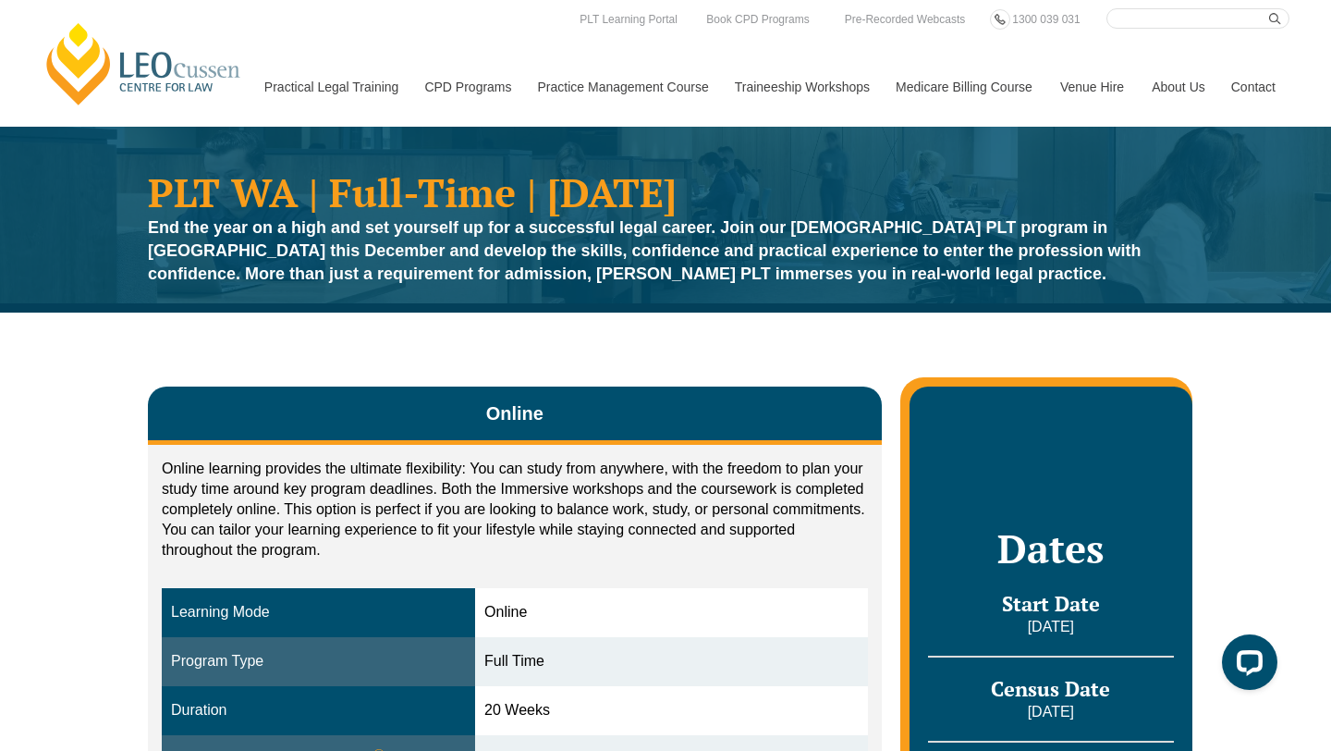
scroll to position [0, 0]
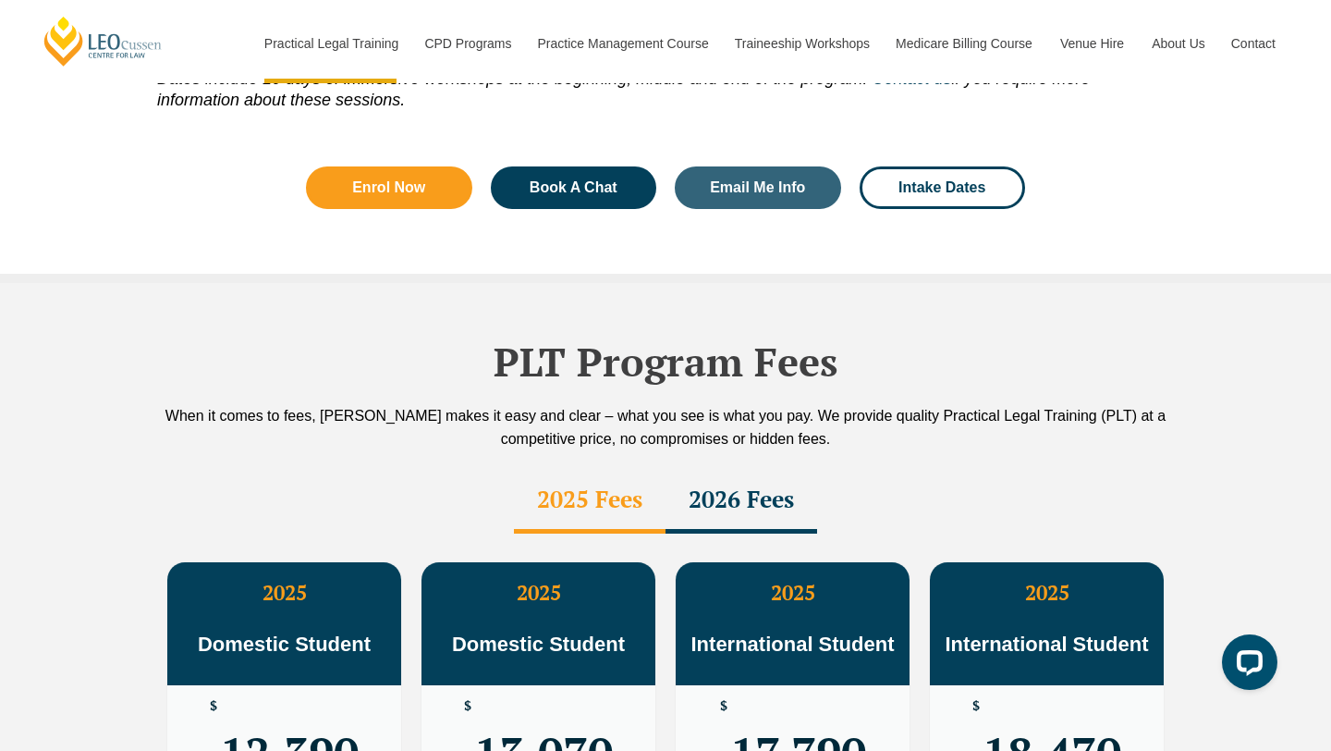
scroll to position [2477, 0]
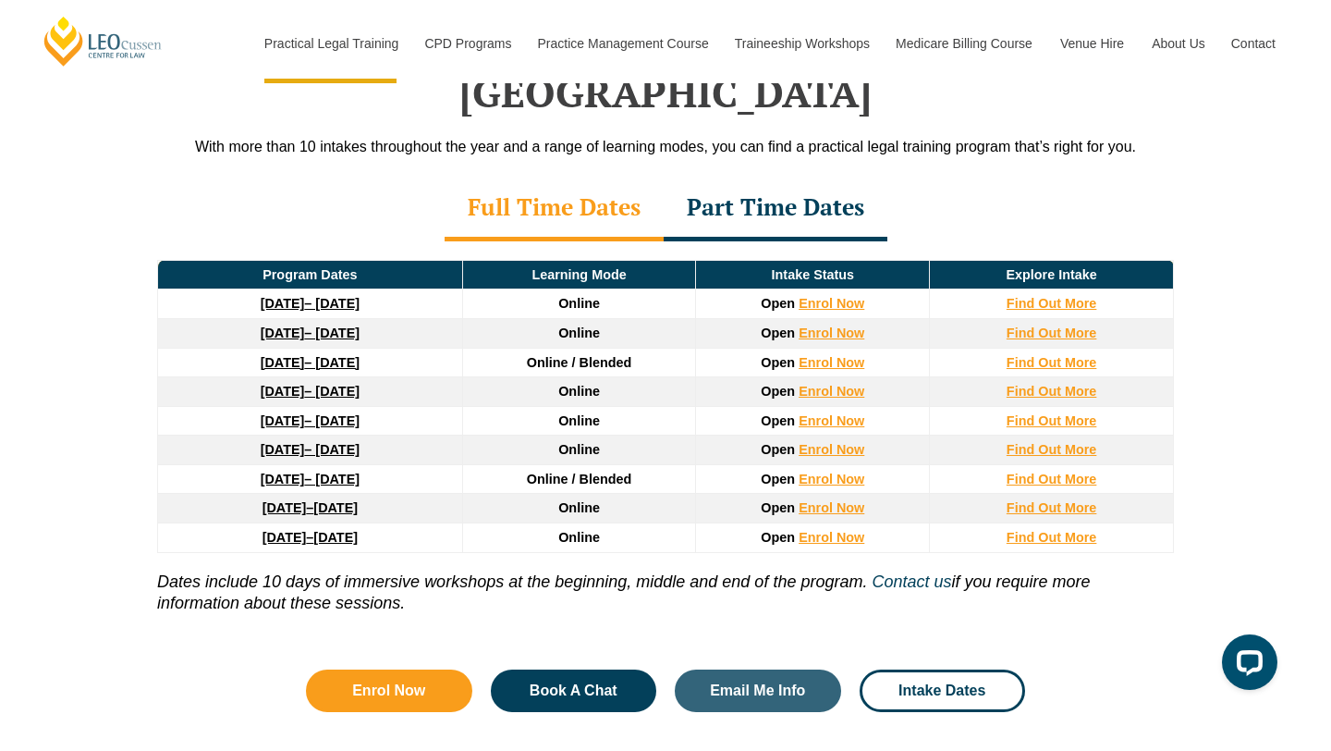
click at [755, 180] on div "Part Time Dates" at bounding box center [776, 209] width 224 height 65
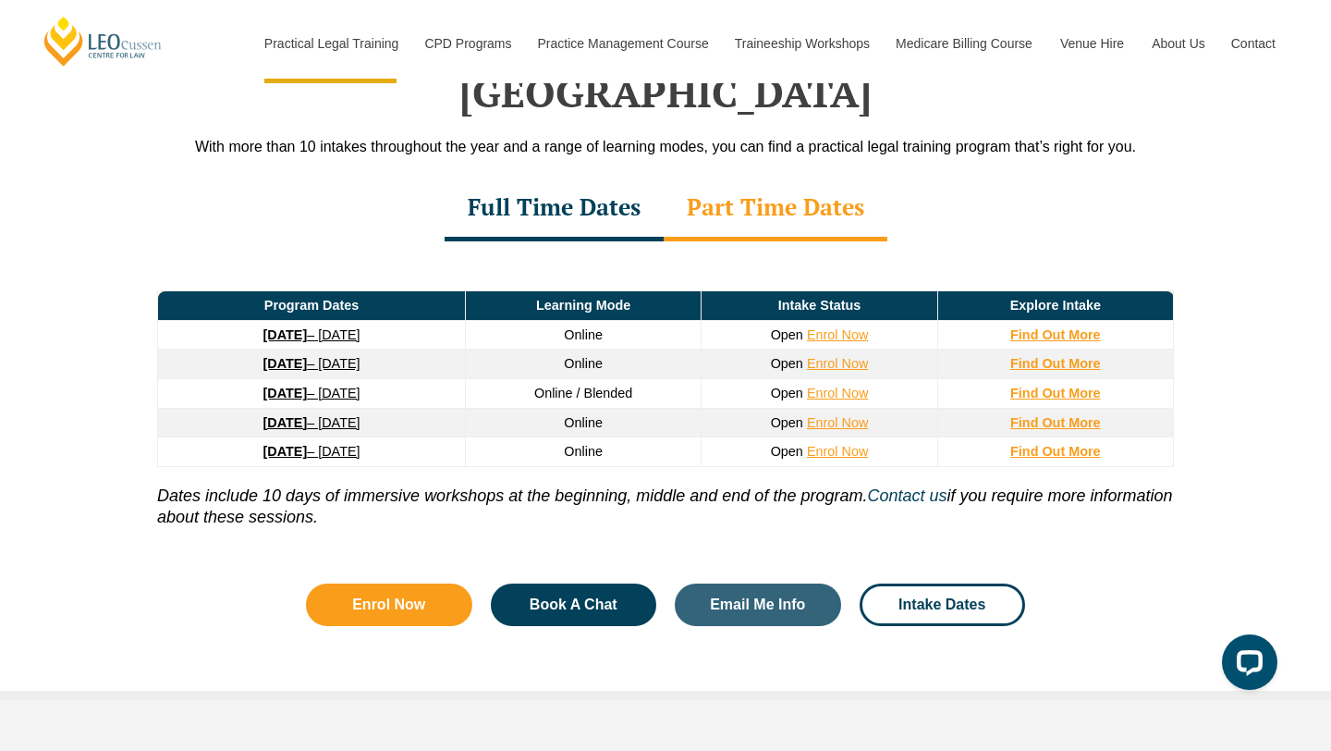
click at [557, 177] on div "Full Time Dates" at bounding box center [554, 209] width 219 height 65
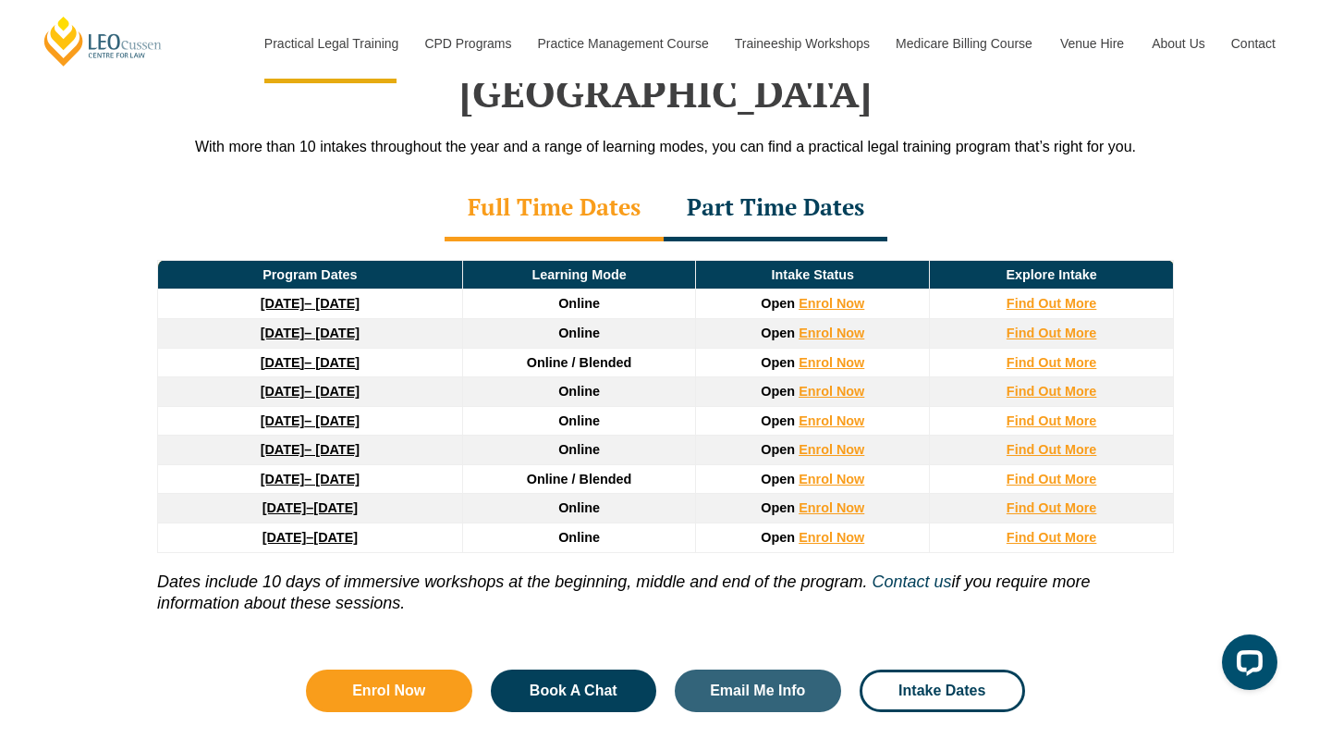
click at [360, 325] on link "8 December 2025 – 8 May 2026" at bounding box center [310, 332] width 99 height 15
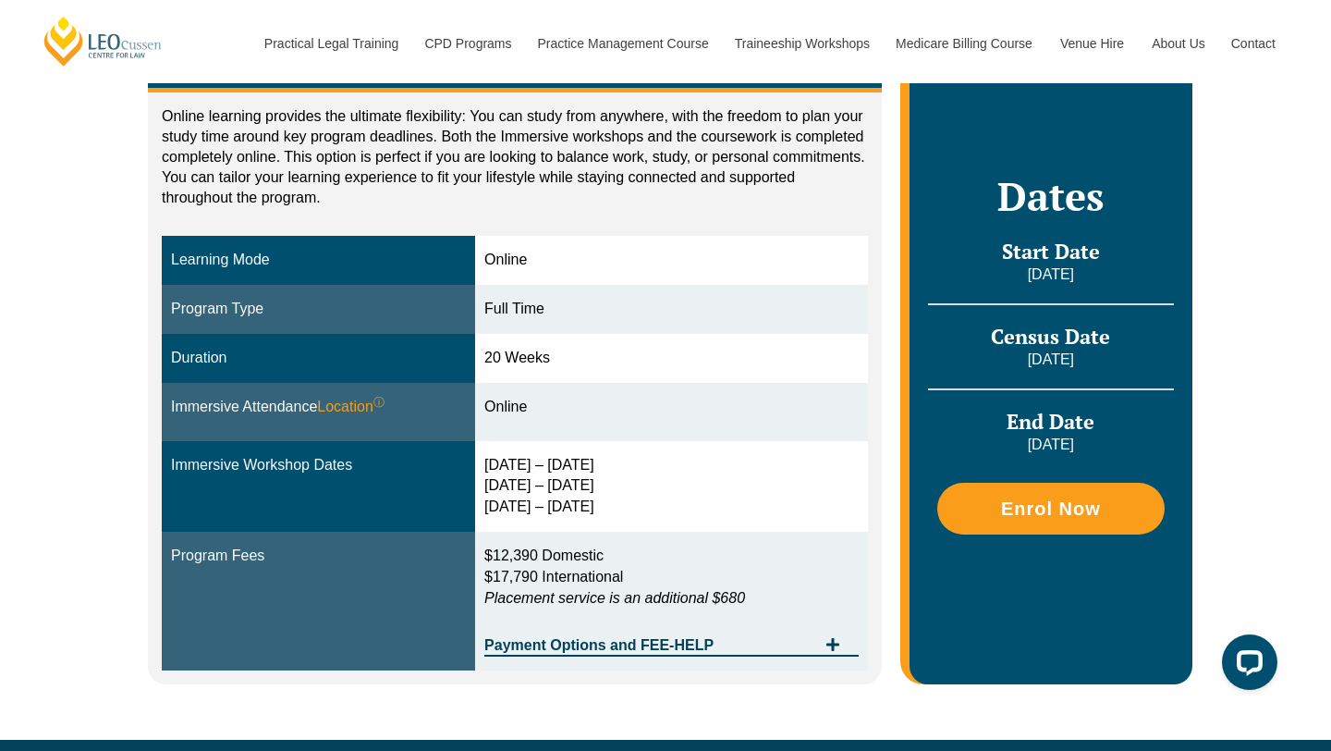
scroll to position [349, 0]
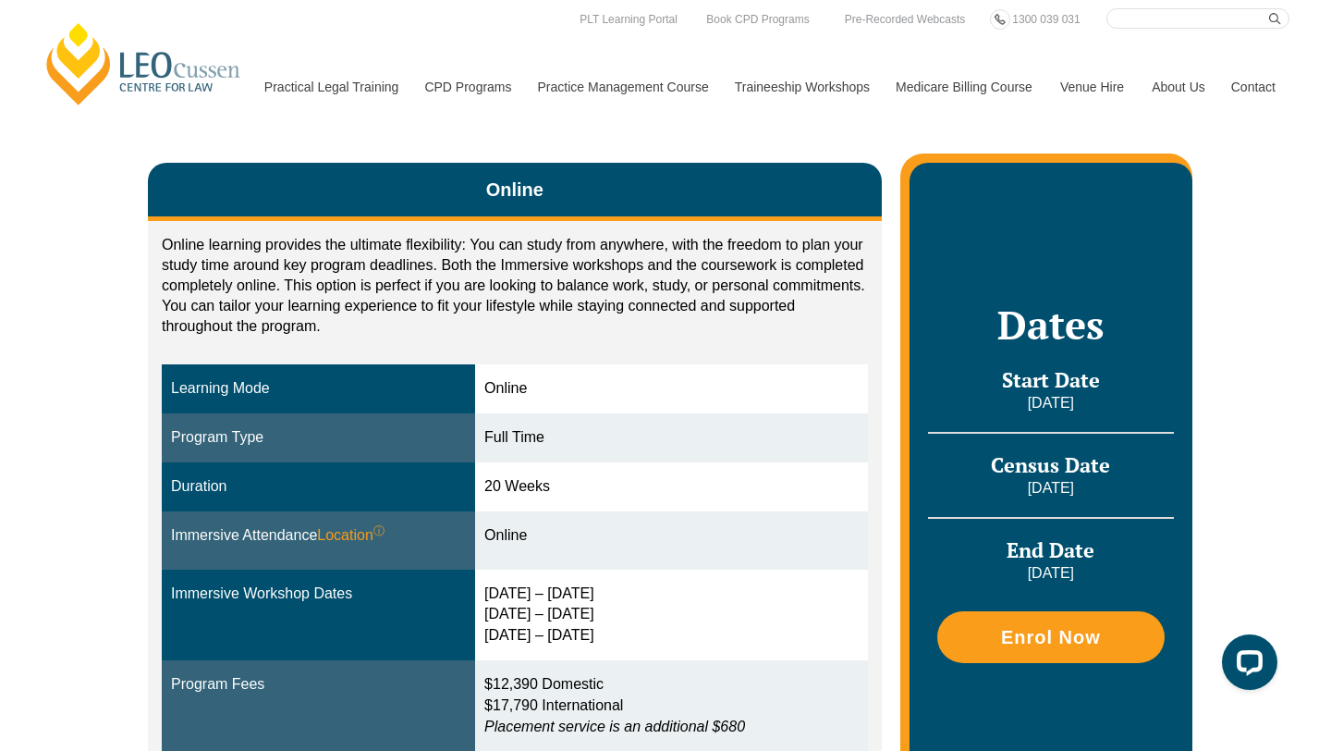
click at [640, 508] on td "20 Weeks" at bounding box center [671, 486] width 393 height 49
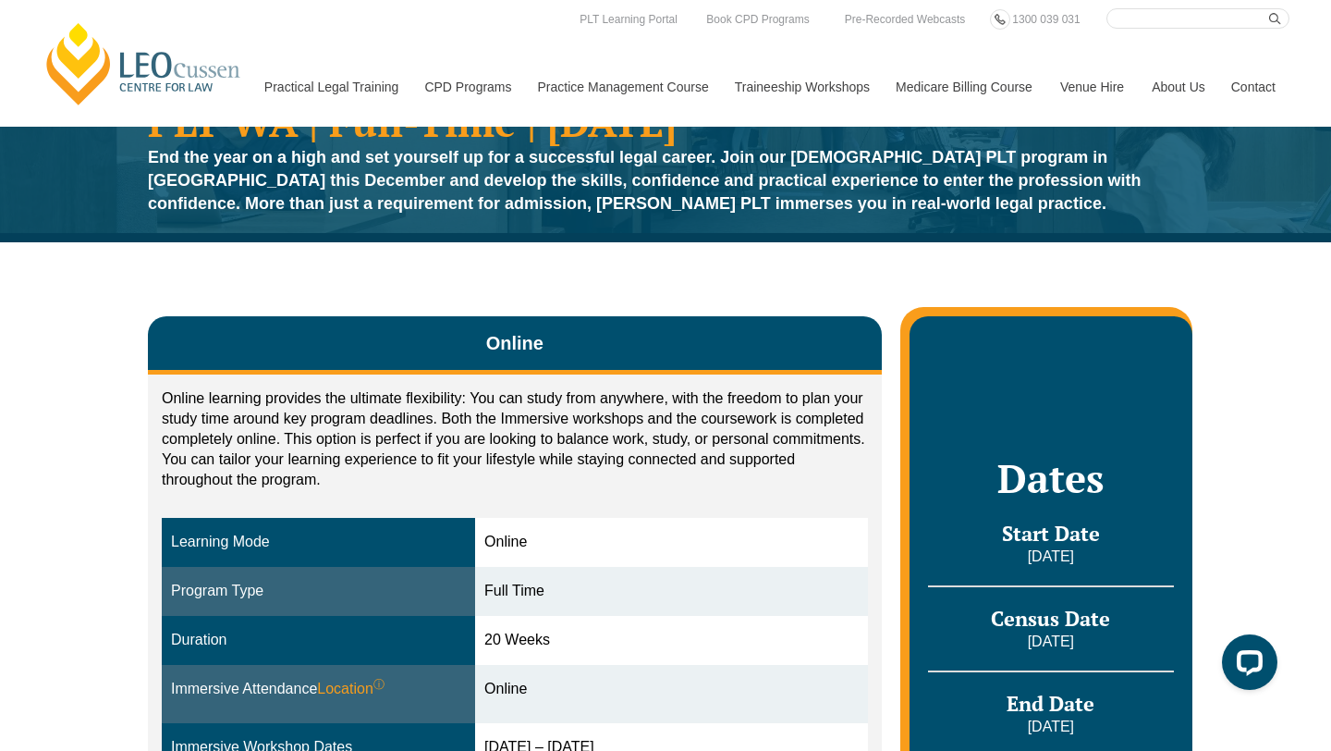
scroll to position [0, 0]
